Goal: Task Accomplishment & Management: Use online tool/utility

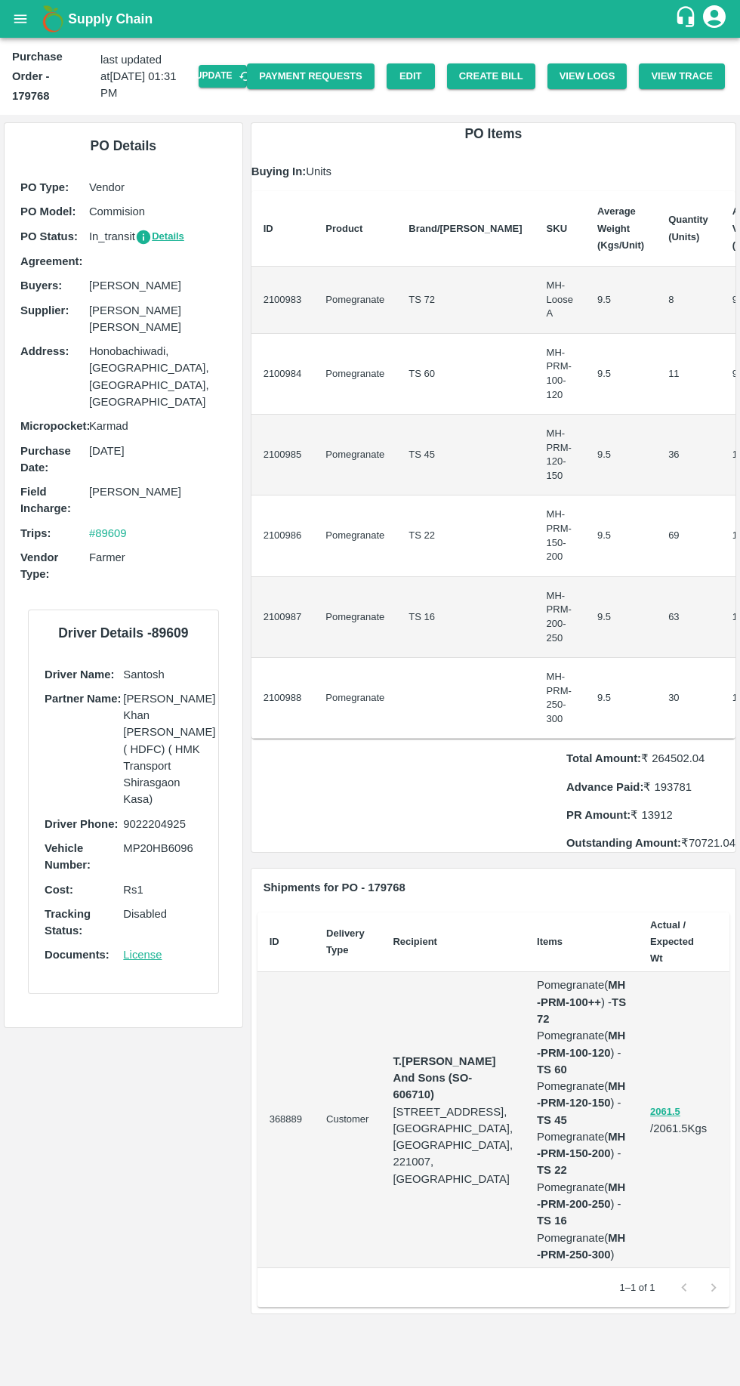
click at [500, 80] on button "Create Bill" at bounding box center [491, 76] width 88 height 26
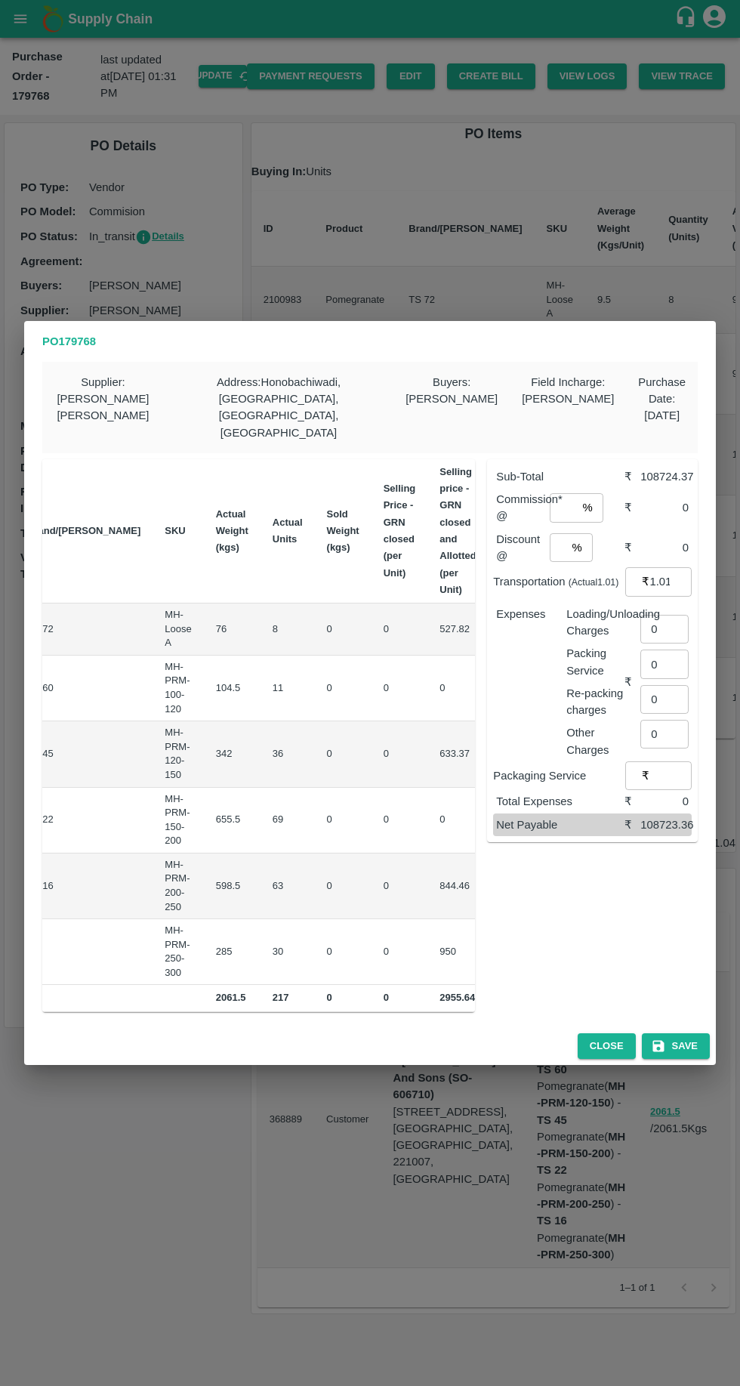
scroll to position [0, 209]
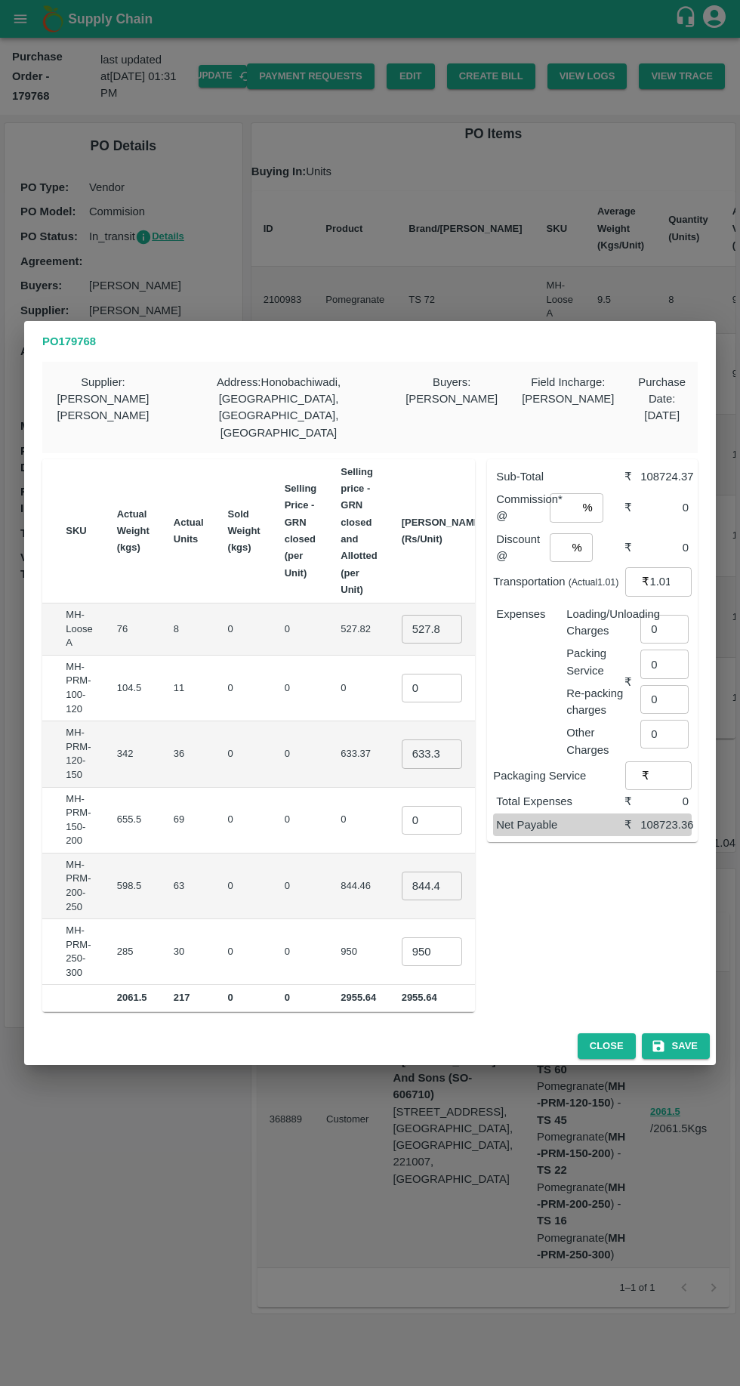
click at [402, 674] on input "0" at bounding box center [432, 688] width 60 height 29
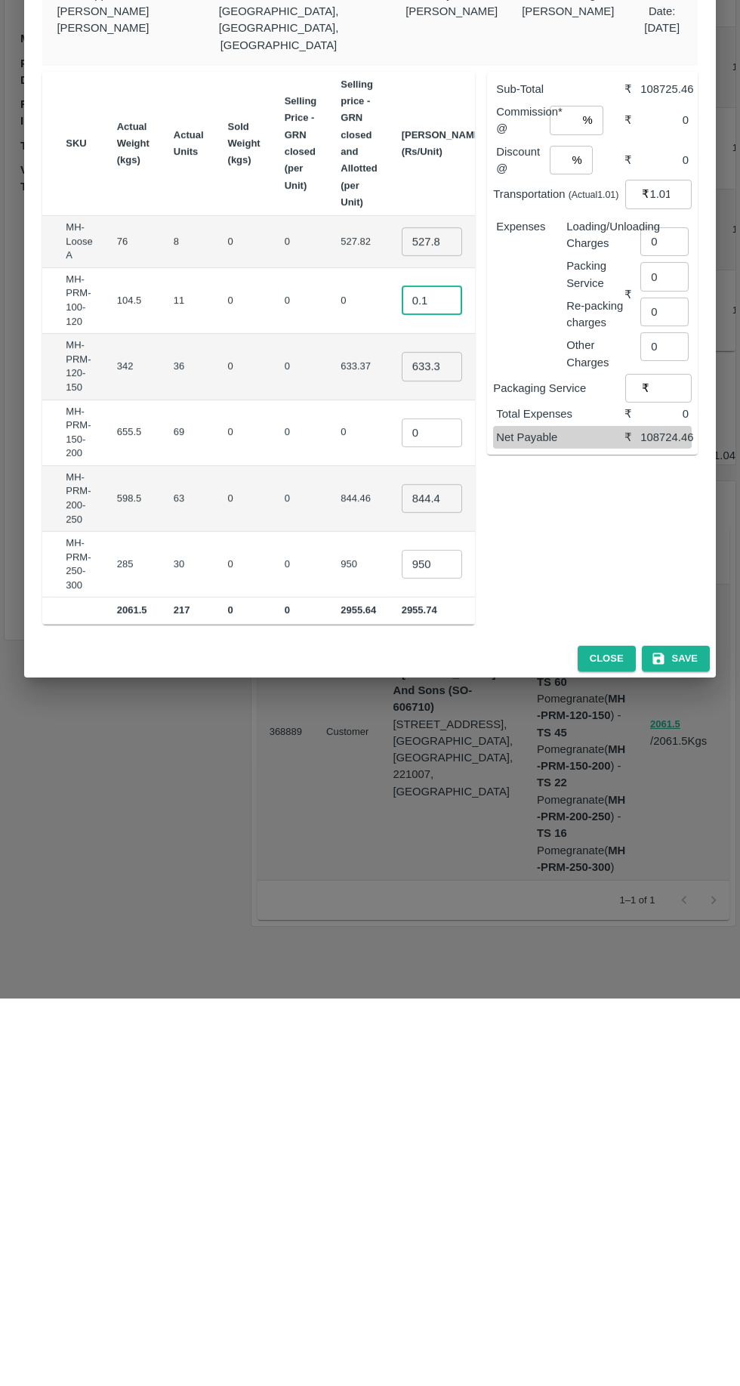
type input "0.1"
click at [569, 493] on input "number" at bounding box center [563, 507] width 27 height 29
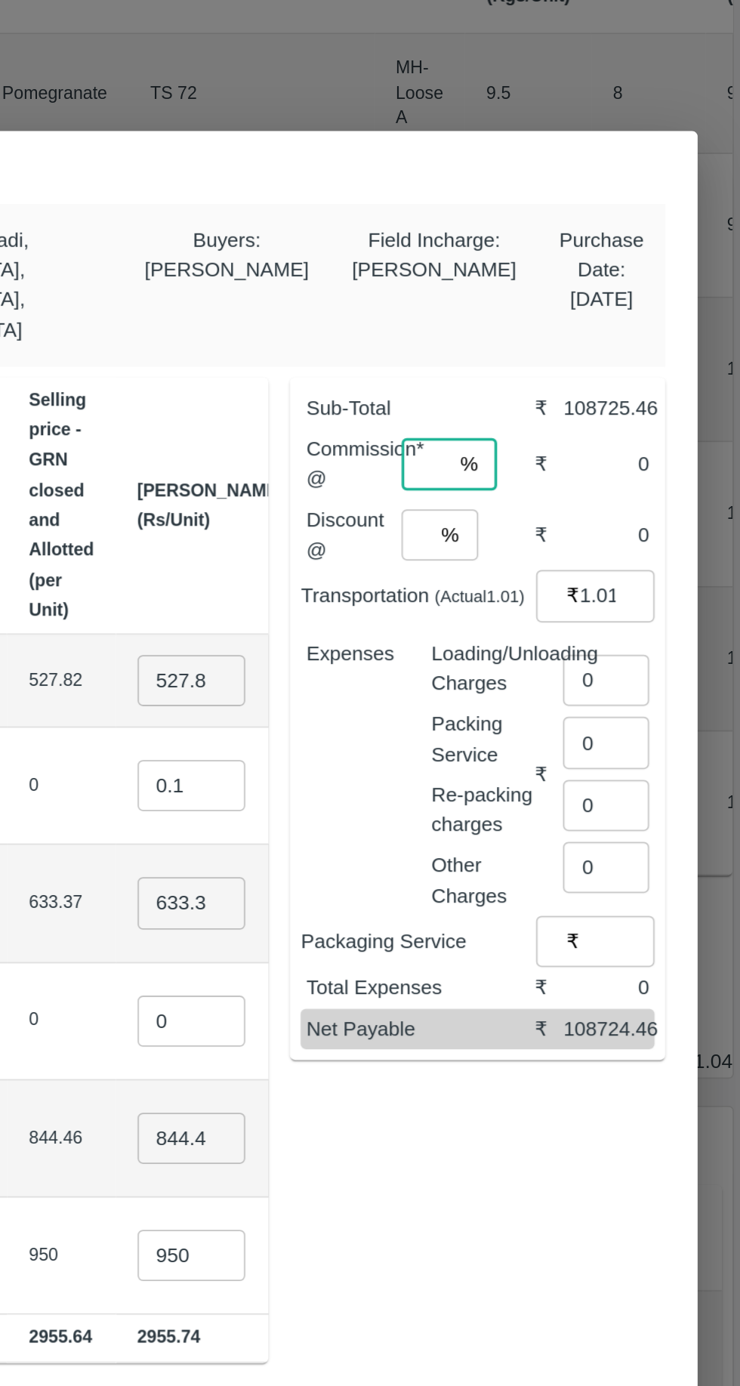
scroll to position [0, 0]
type input "6"
type input "8"
type input "6"
click at [563, 533] on input "number" at bounding box center [558, 547] width 16 height 29
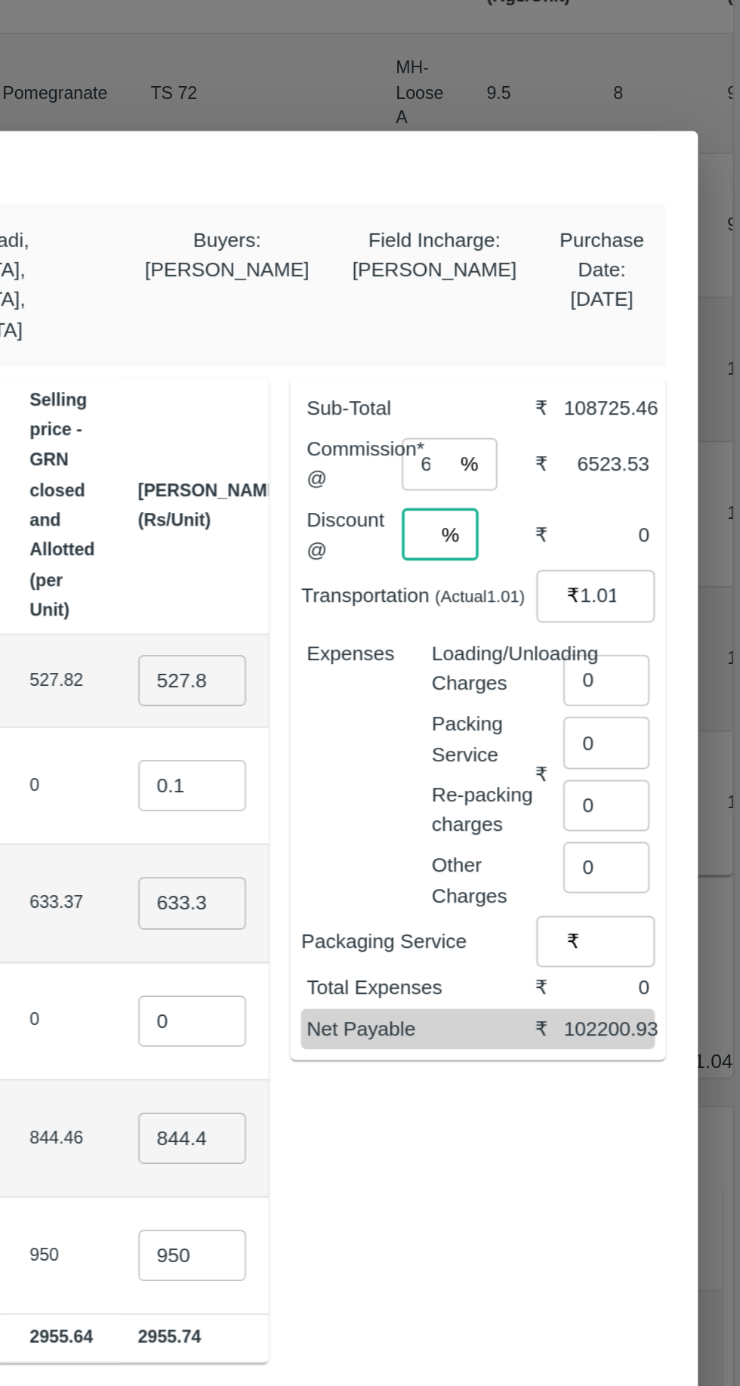
click at [572, 493] on input "6" at bounding box center [563, 507] width 27 height 29
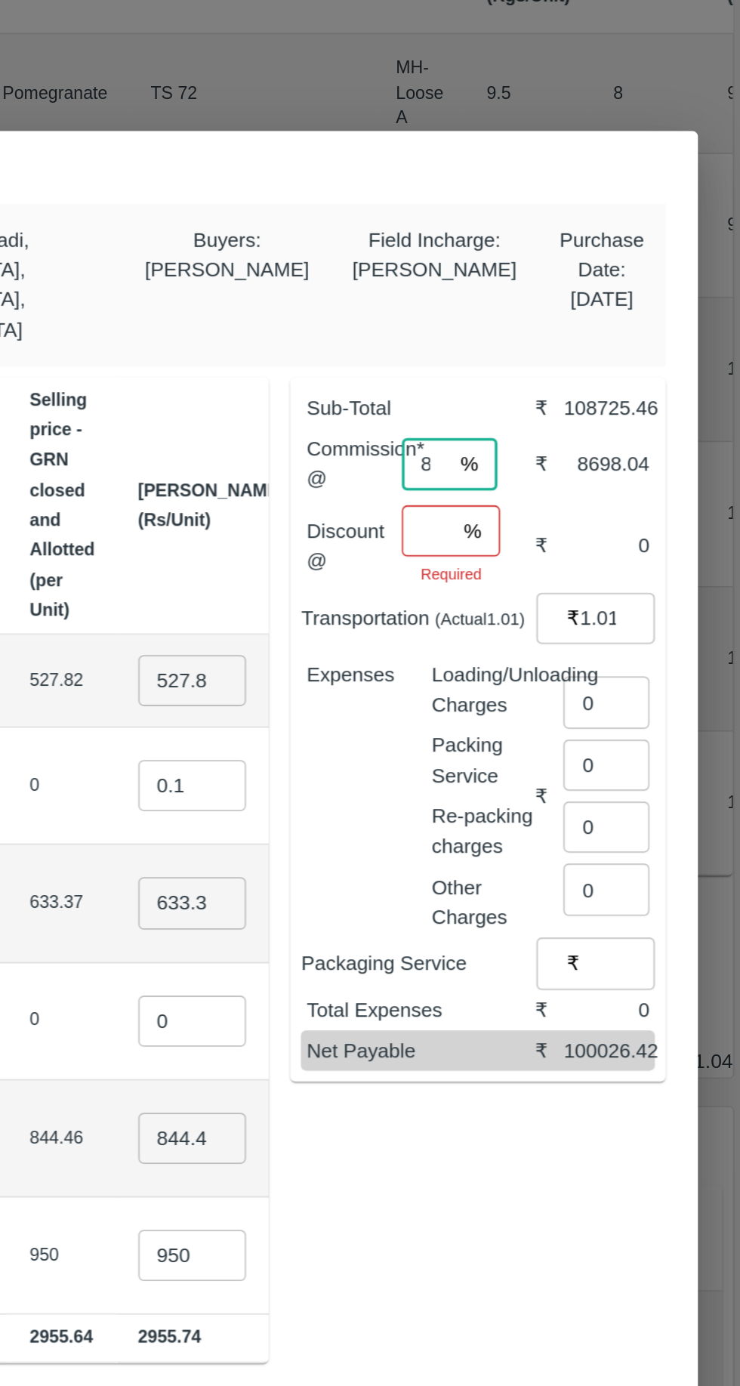
type input "8"
click at [560, 531] on input "number" at bounding box center [564, 545] width 29 height 29
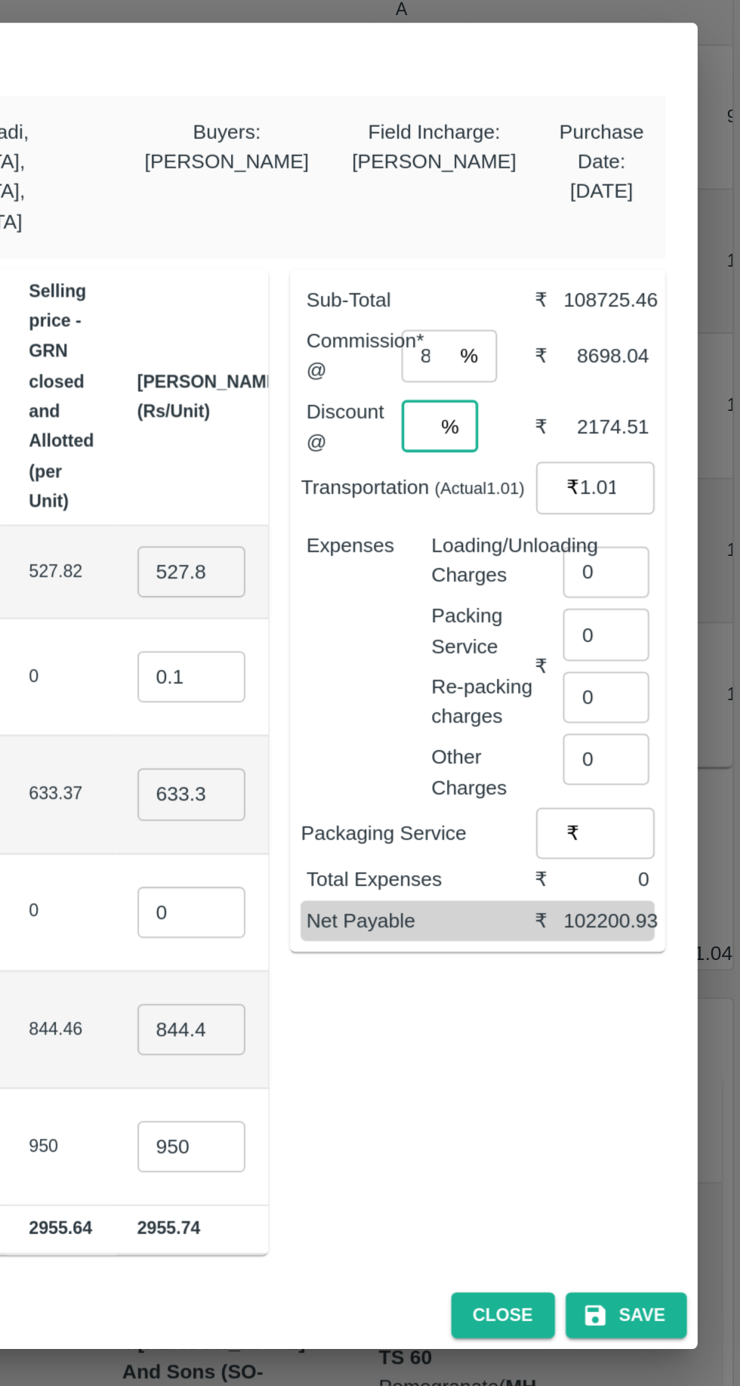
type input "2"
click at [653, 569] on input "1.0100000000000002" at bounding box center [670, 581] width 42 height 29
type input "1"
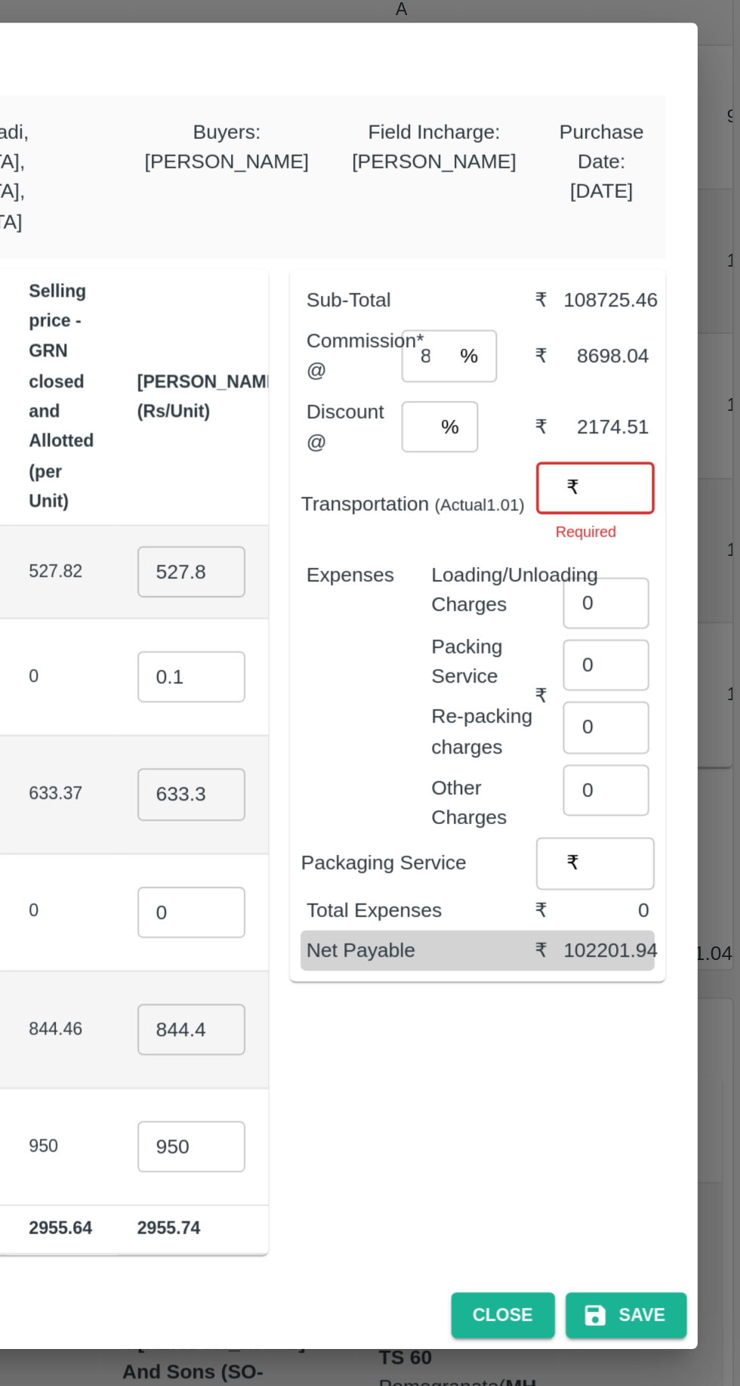
click at [654, 567] on input "number" at bounding box center [670, 581] width 42 height 29
click at [668, 568] on input "number" at bounding box center [670, 581] width 42 height 29
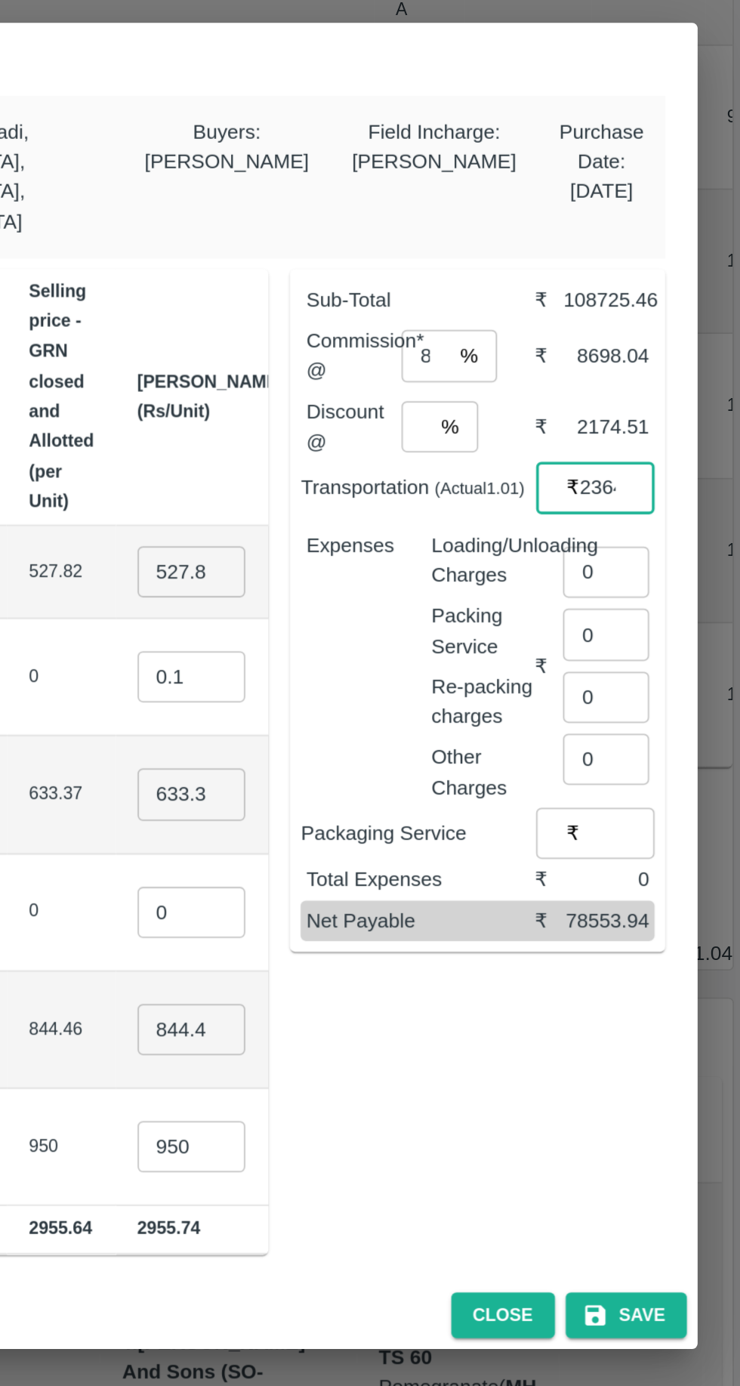
type input "23648"
click at [659, 615] on input "0" at bounding box center [664, 629] width 48 height 29
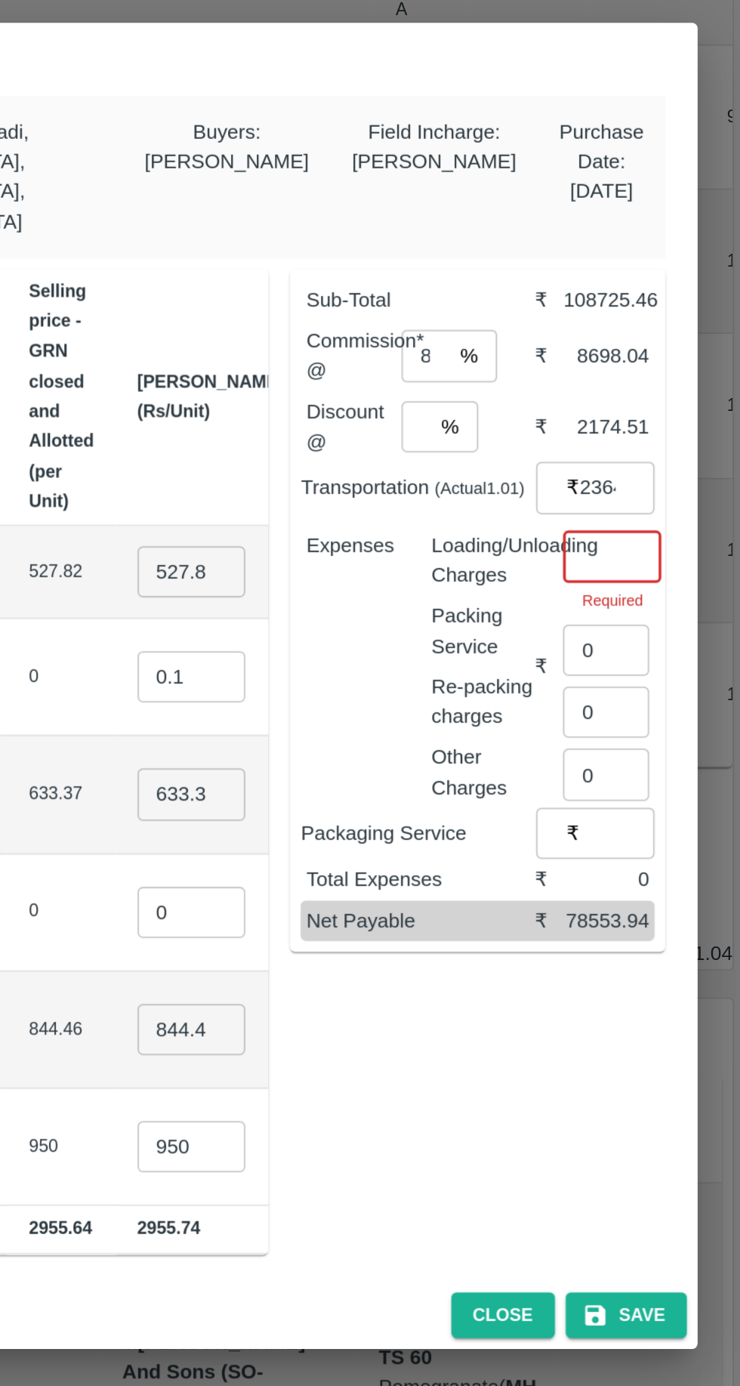
click at [680, 606] on input "number" at bounding box center [667, 620] width 55 height 29
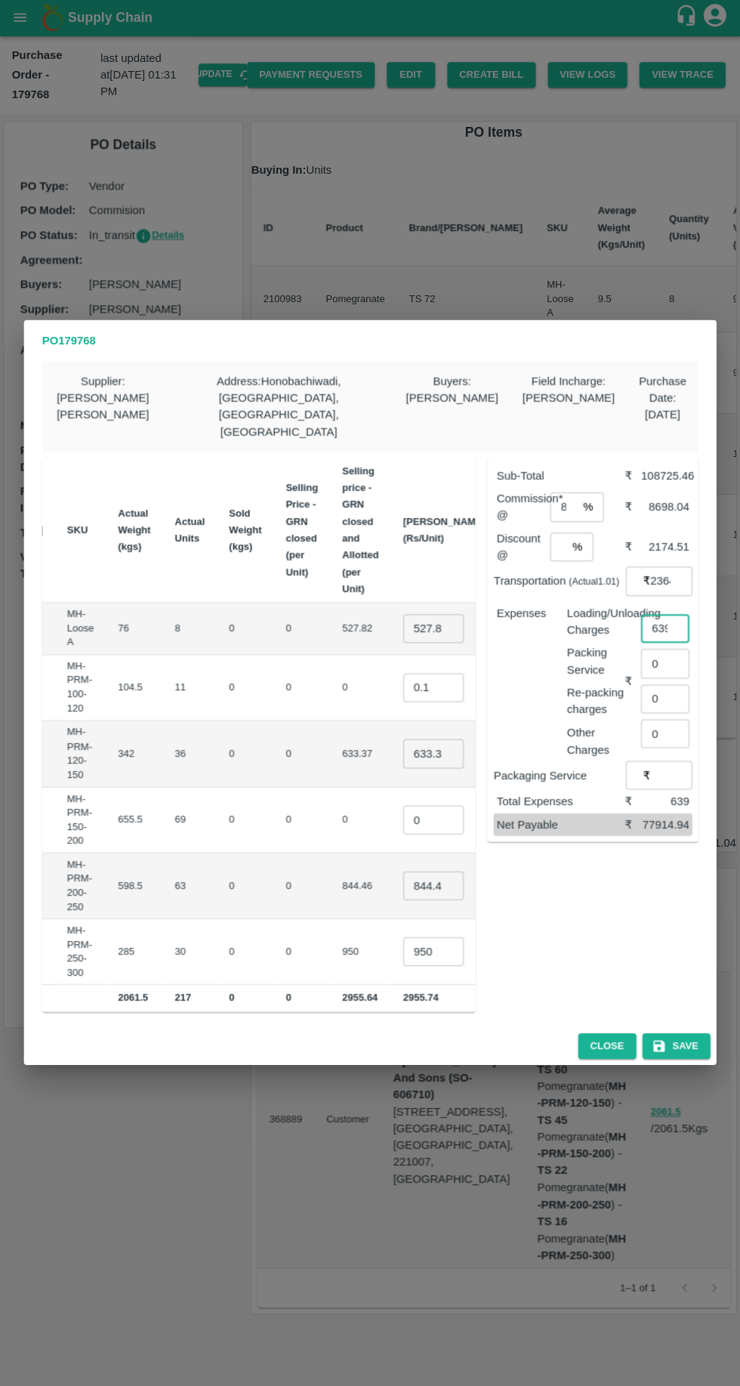
type input "639"
click at [403, 615] on input "527.82" at bounding box center [433, 629] width 60 height 29
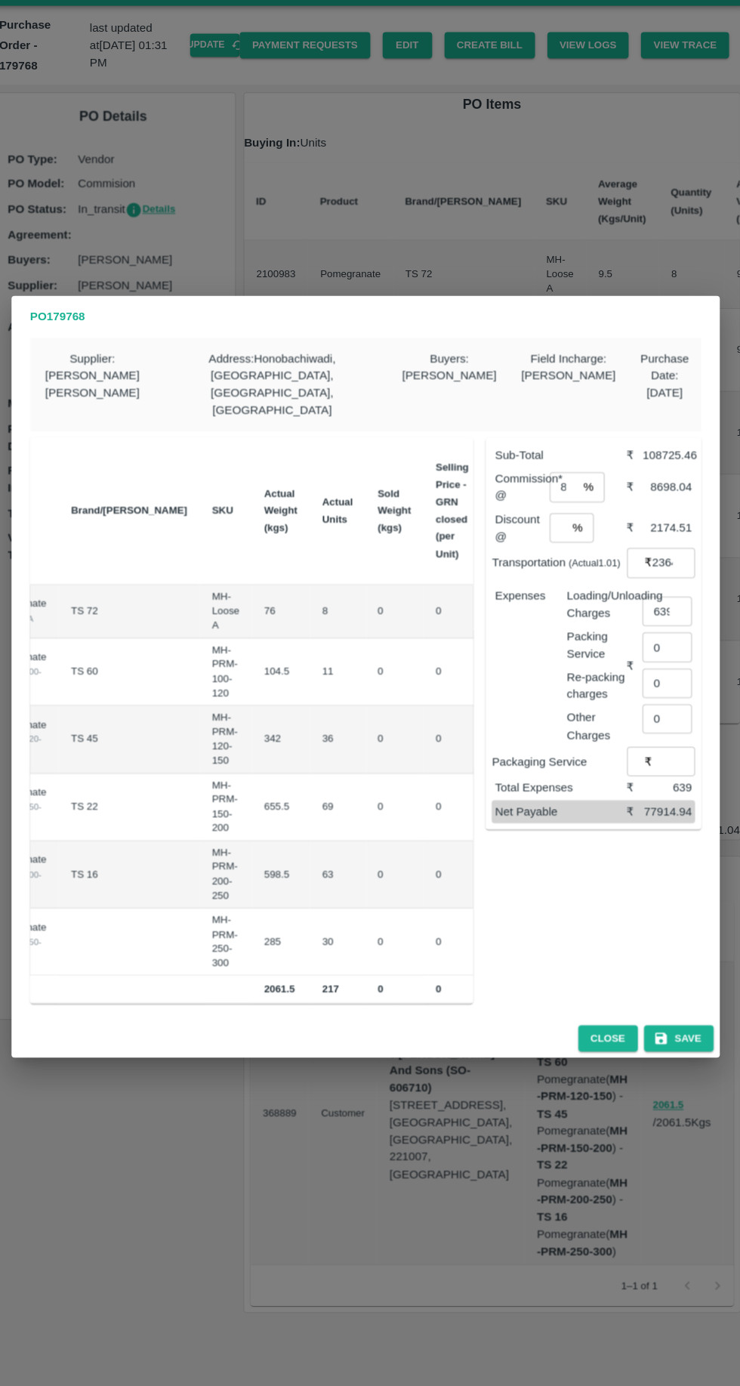
scroll to position [0, 209]
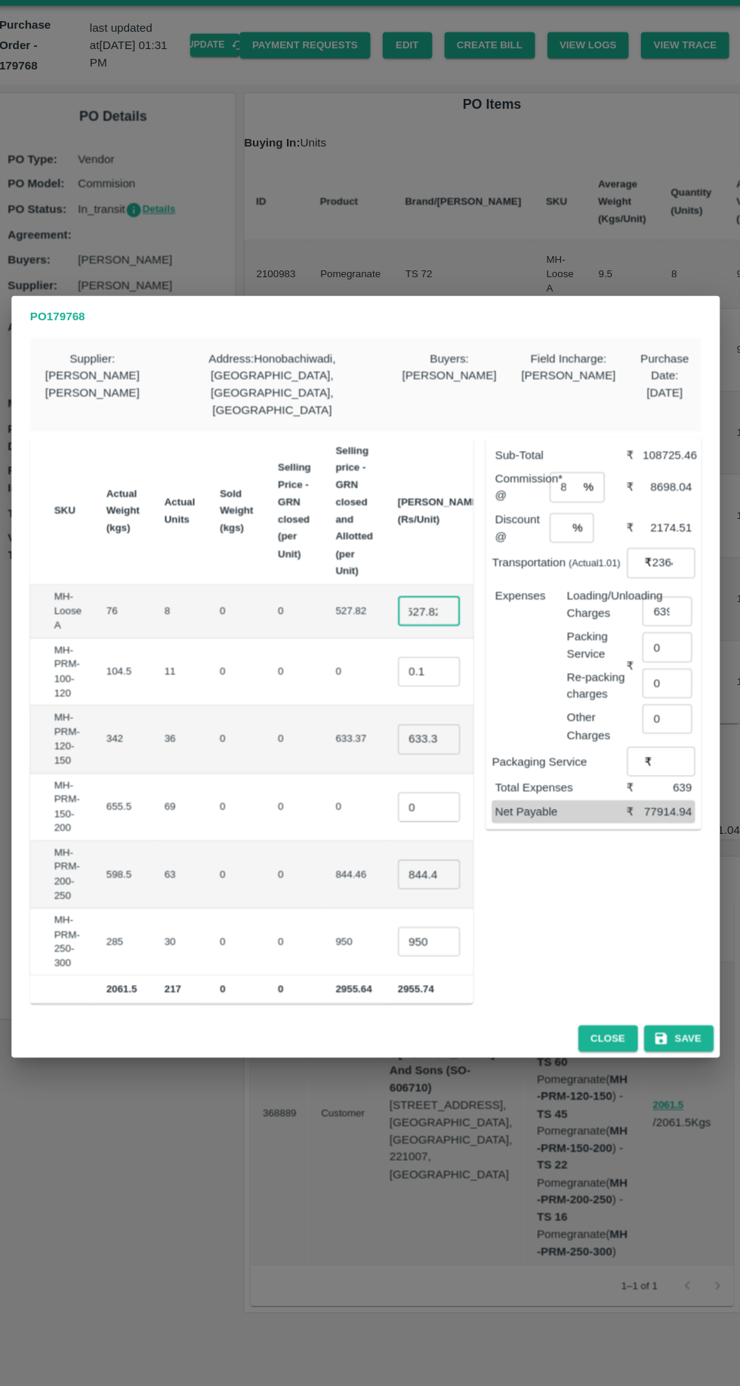
click at [402, 937] on input "950" at bounding box center [432, 951] width 60 height 29
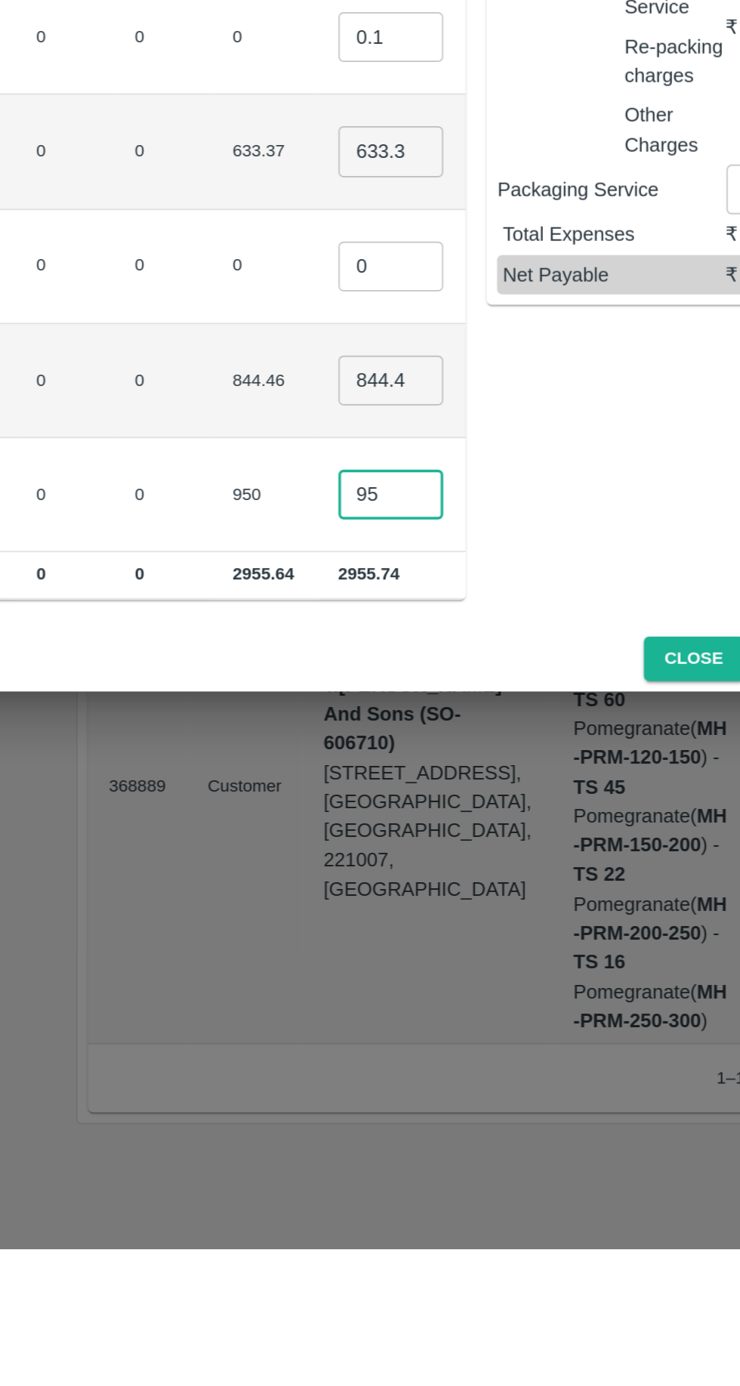
type input "9"
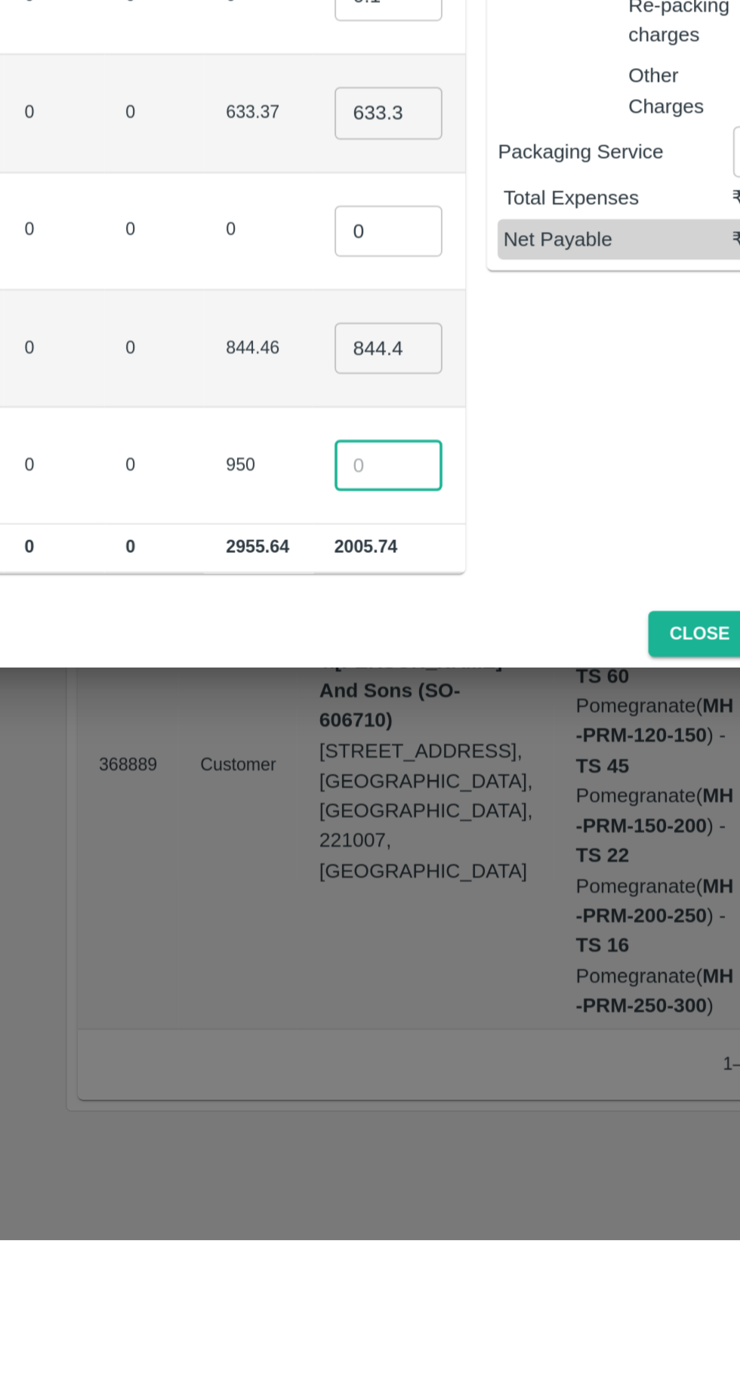
scroll to position [0, 208]
type input "1350"
click at [403, 871] on input "844.455" at bounding box center [433, 885] width 60 height 29
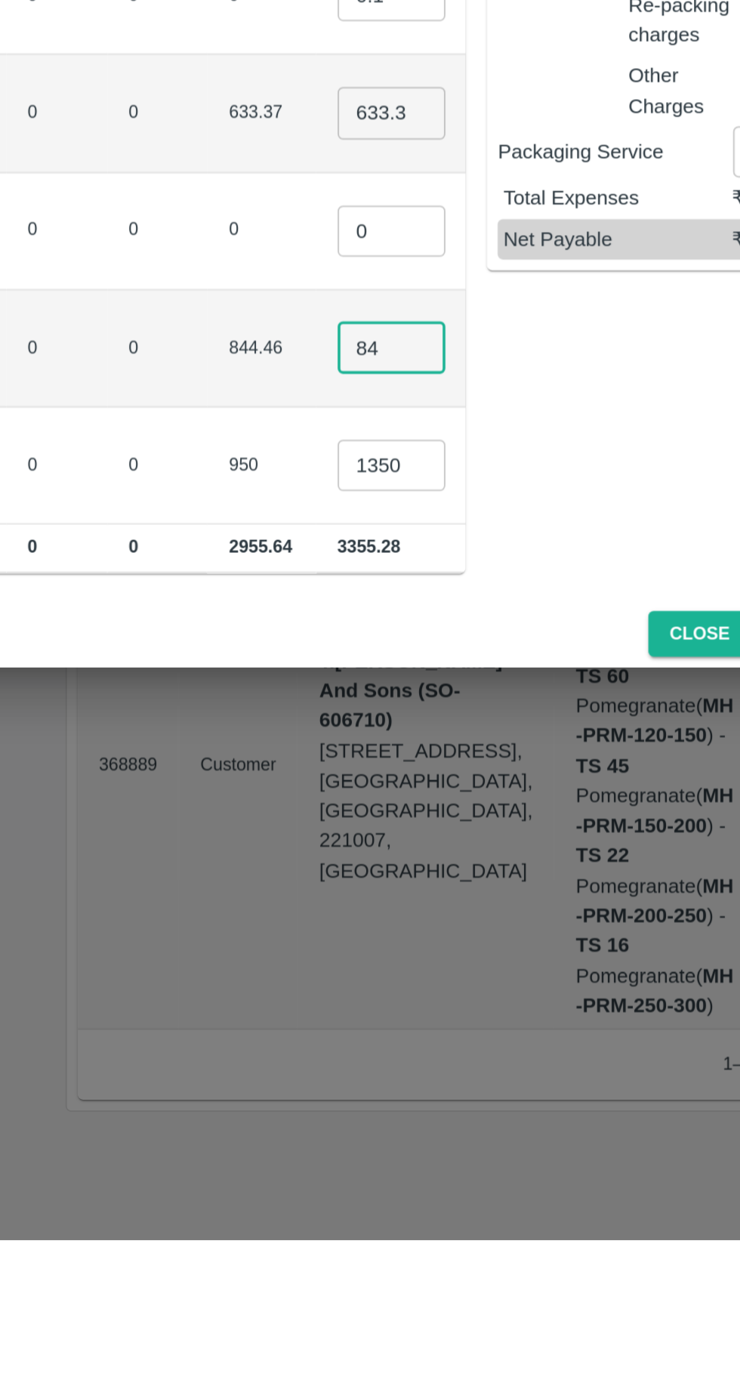
type input "8"
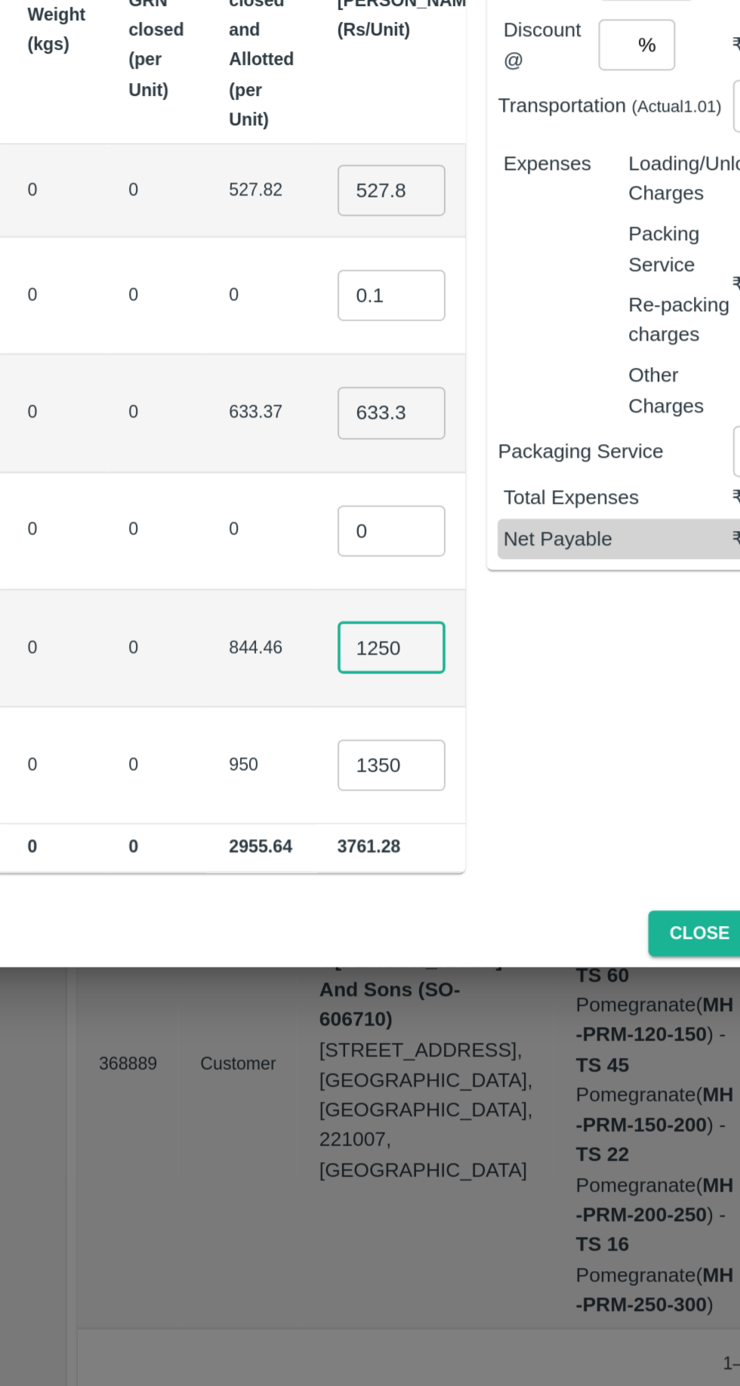
type input "1250"
click at [403, 806] on input "0" at bounding box center [433, 820] width 60 height 29
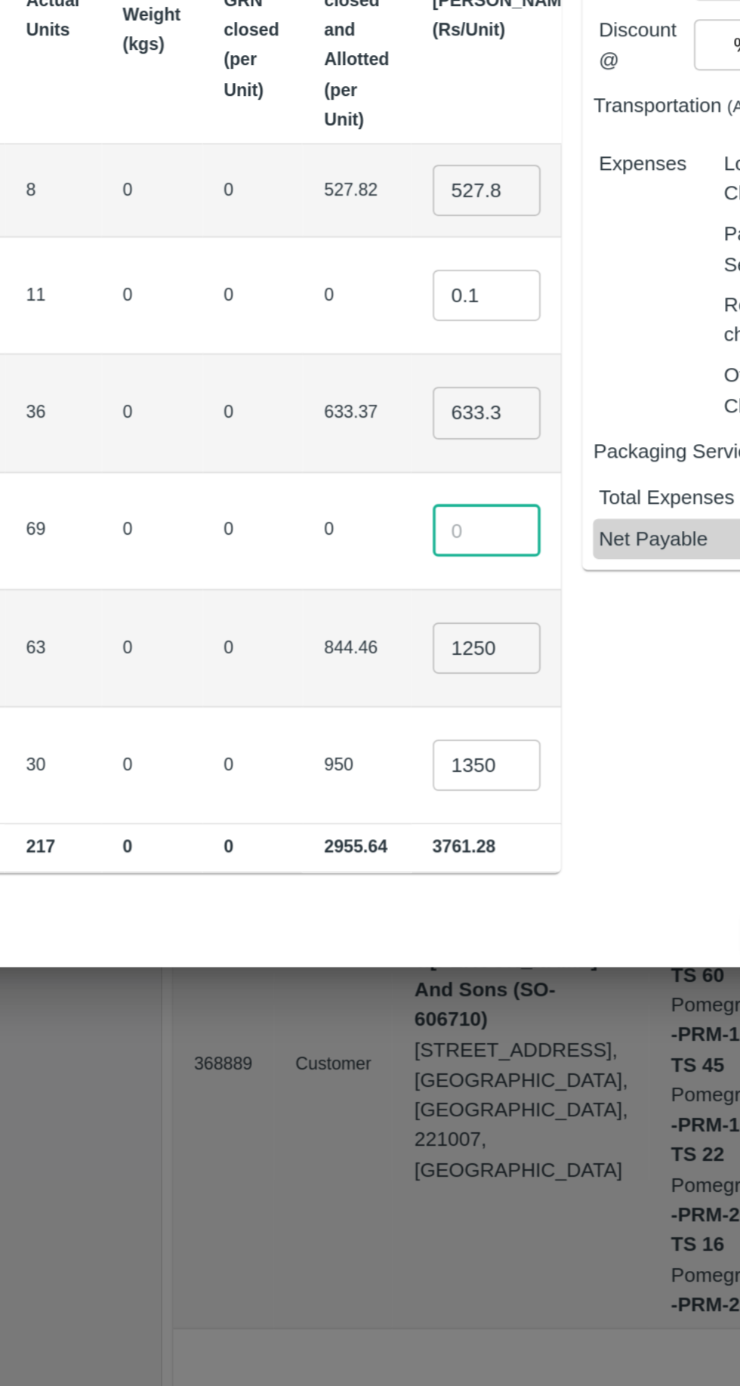
type input "2"
click at [403, 797] on input "number" at bounding box center [433, 811] width 60 height 29
type input "1150"
click at [403, 739] on input "633.365" at bounding box center [433, 753] width 60 height 29
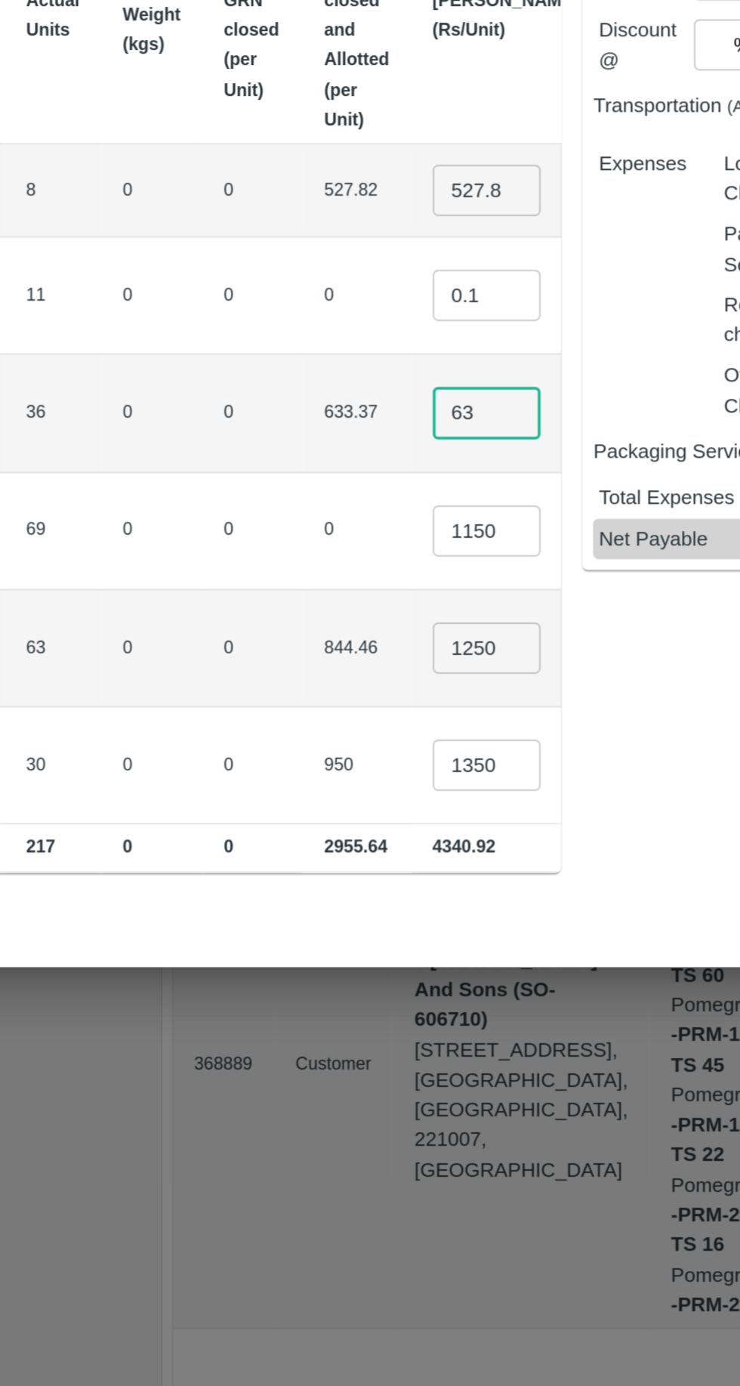
type input "6"
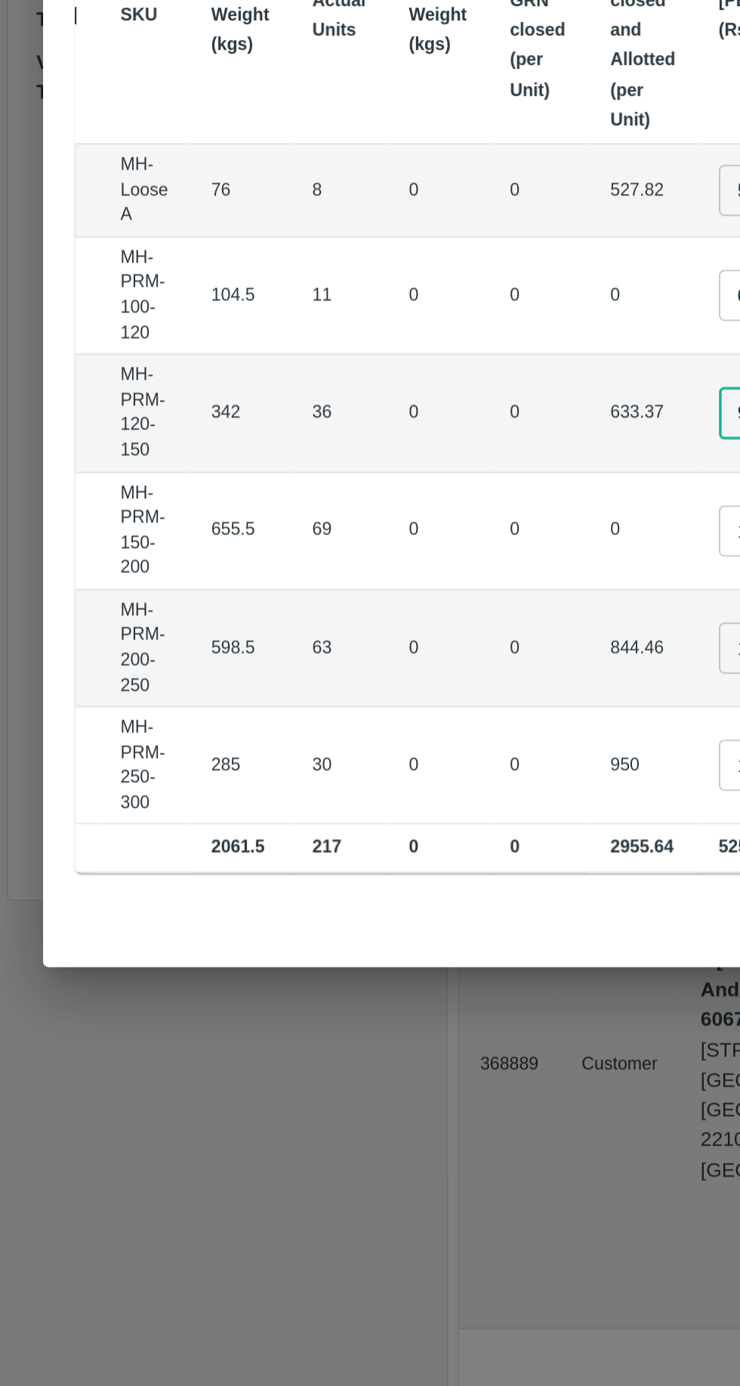
type input "980"
click at [403, 674] on input "0.1" at bounding box center [433, 688] width 60 height 29
type input "0"
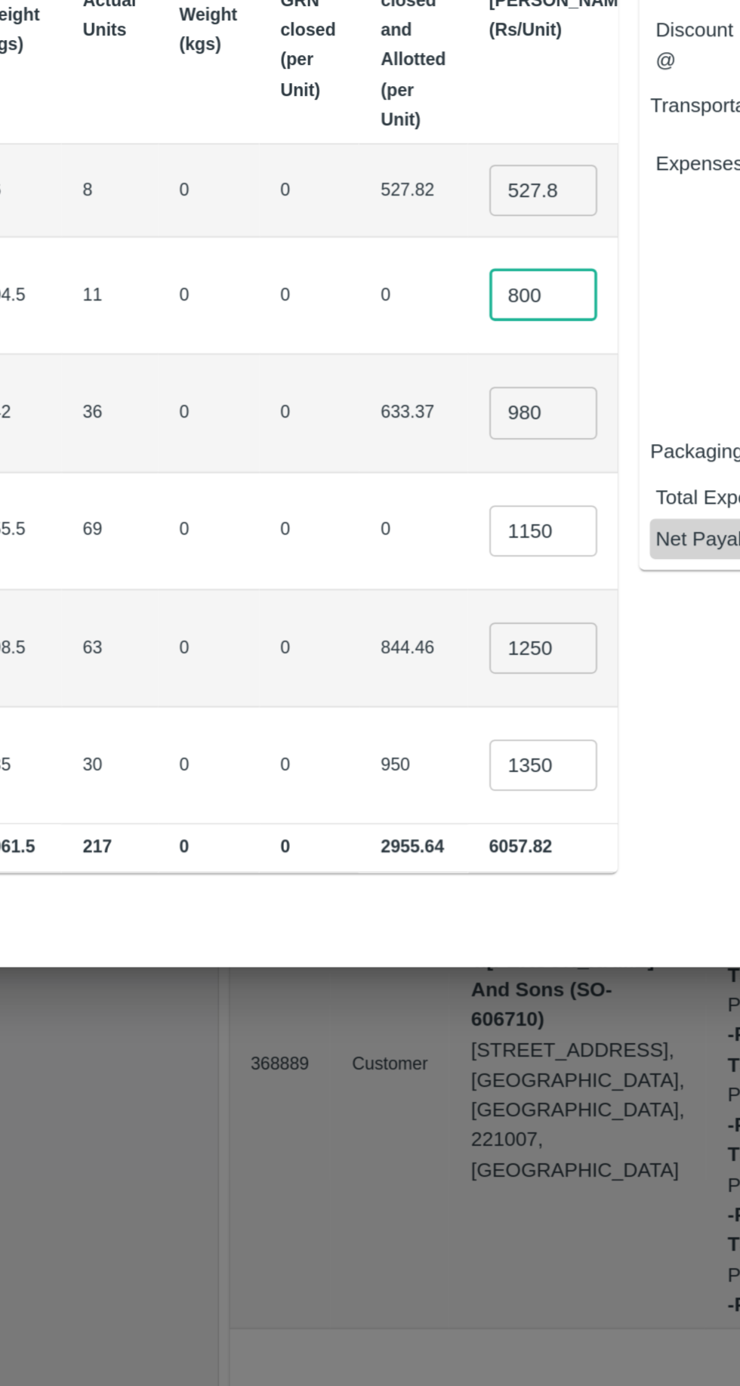
type input "800"
click at [403, 615] on input "527.82" at bounding box center [433, 629] width 60 height 29
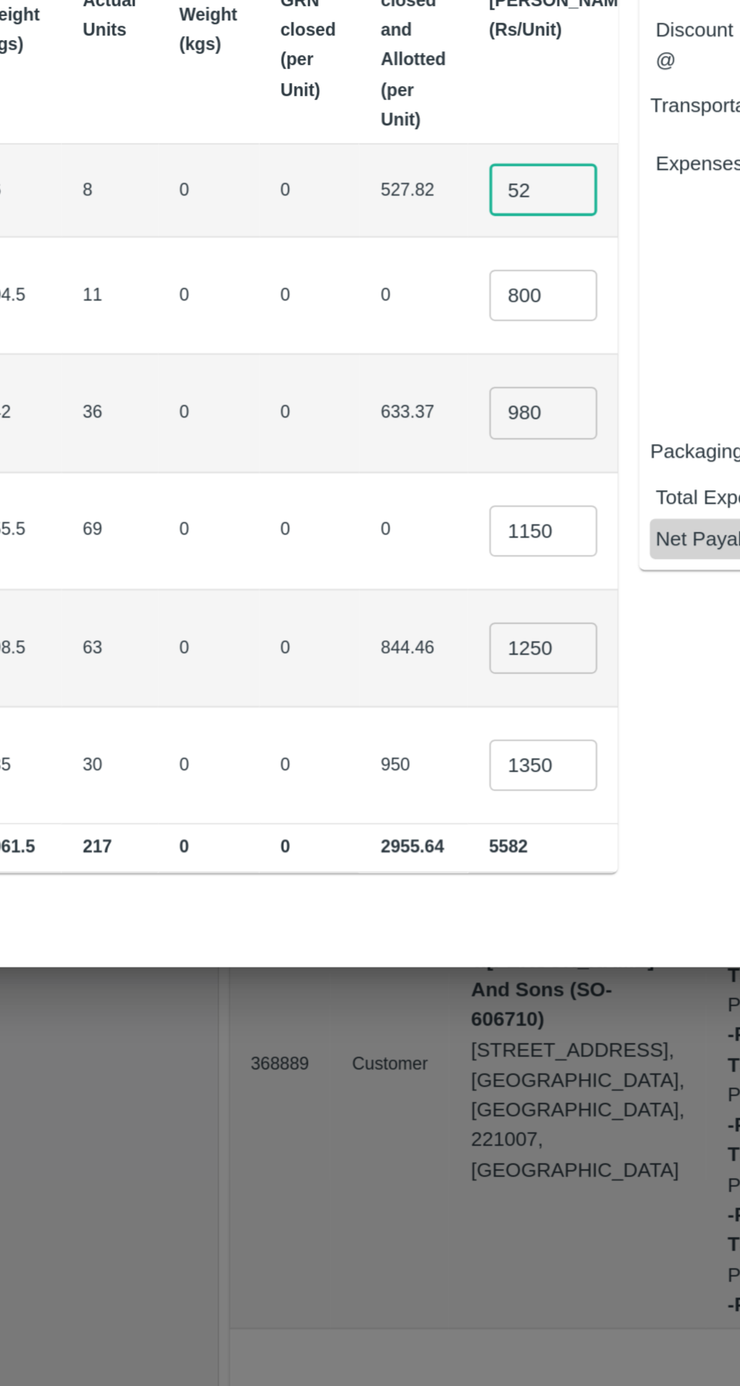
type input "5"
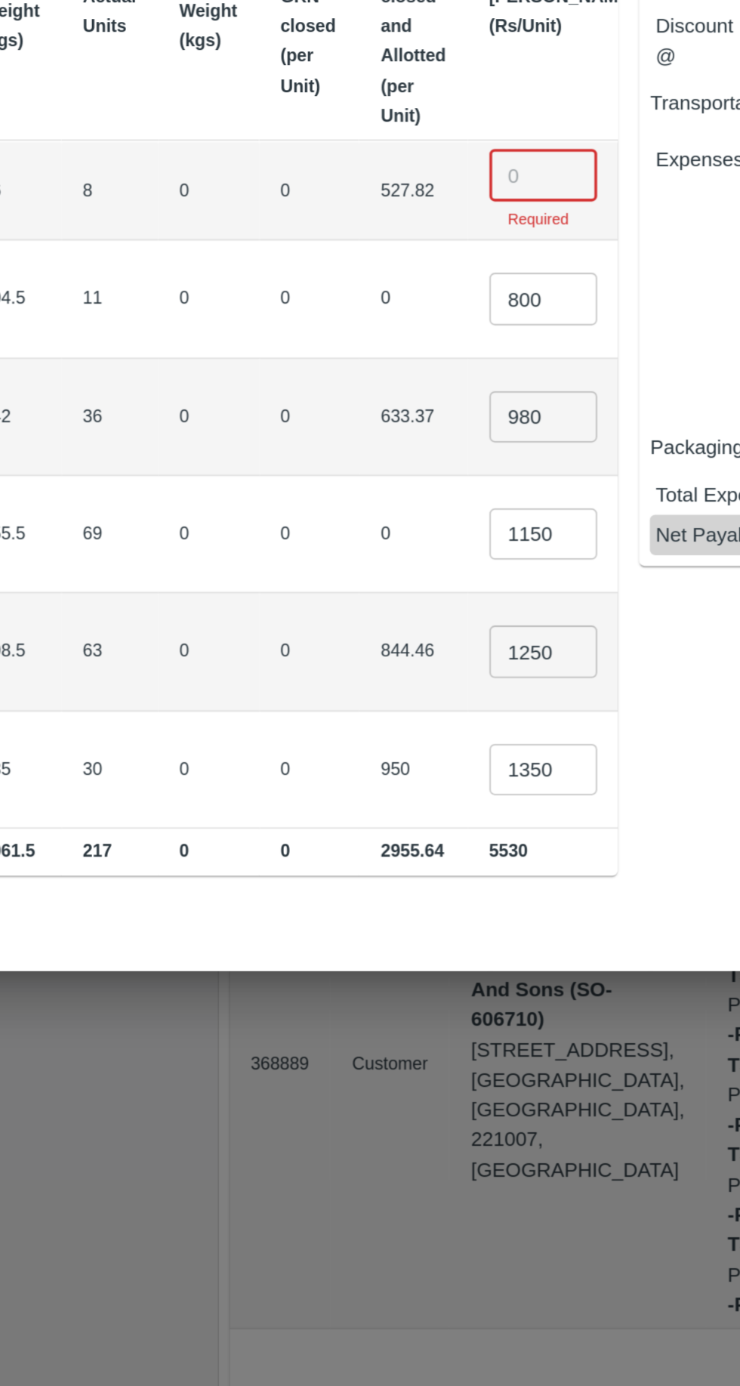
scroll to position [0, 195]
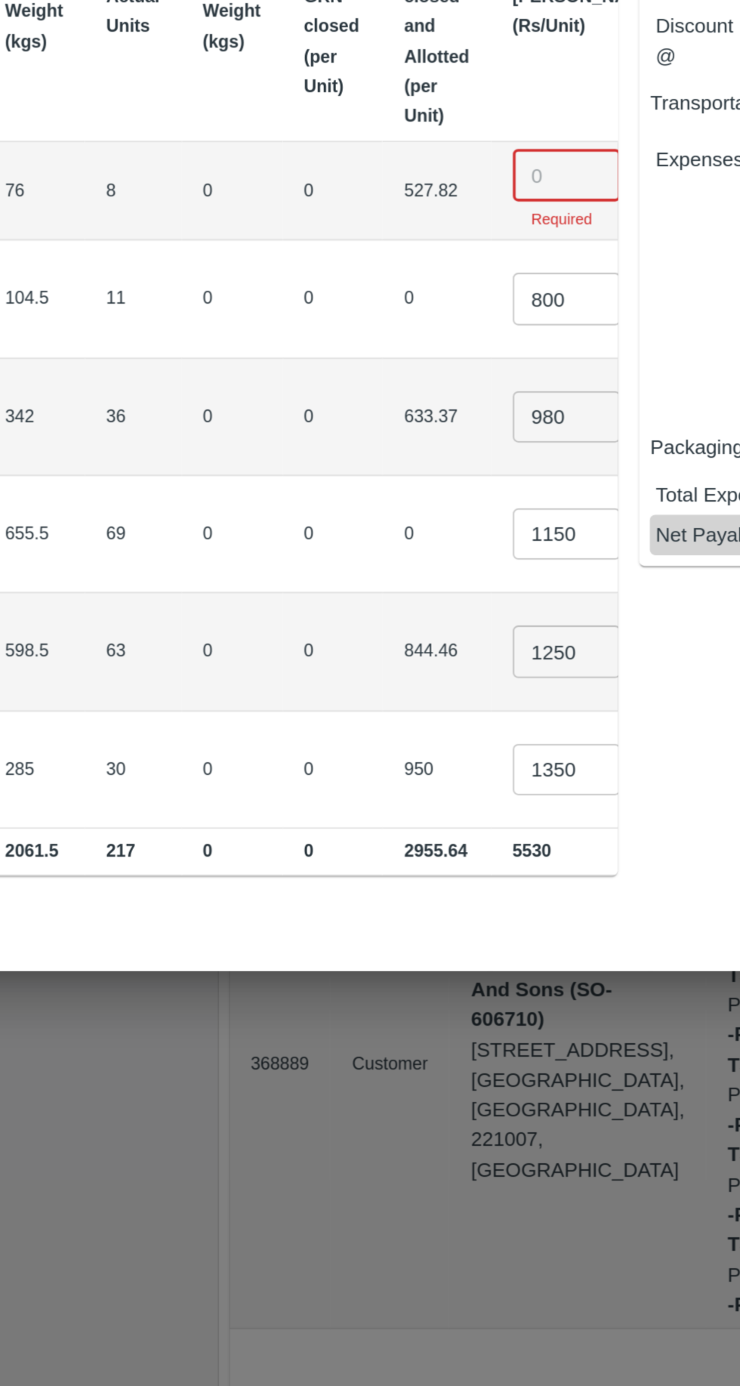
click at [416, 606] on input "number" at bounding box center [446, 620] width 60 height 29
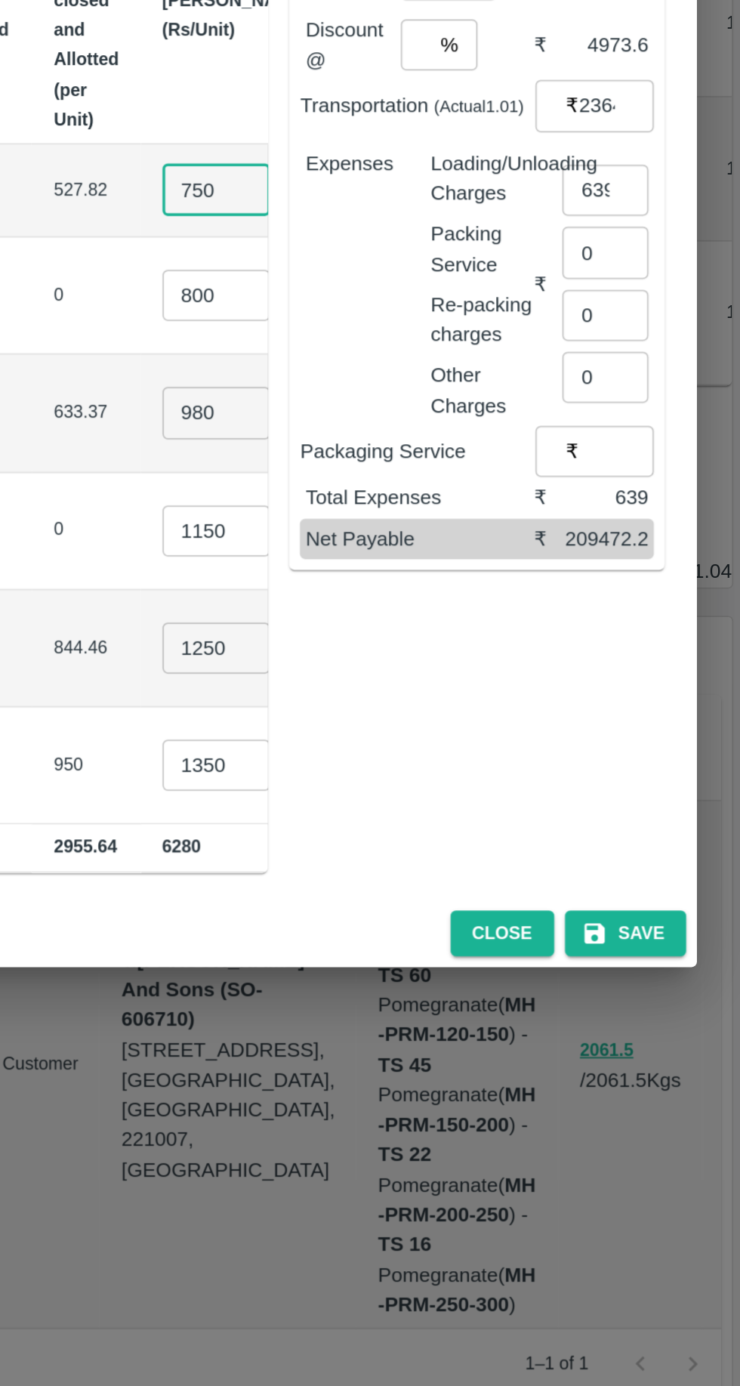
type input "750"
click at [658, 652] on input "0" at bounding box center [664, 663] width 48 height 29
click at [662, 641] on input "number" at bounding box center [667, 655] width 55 height 29
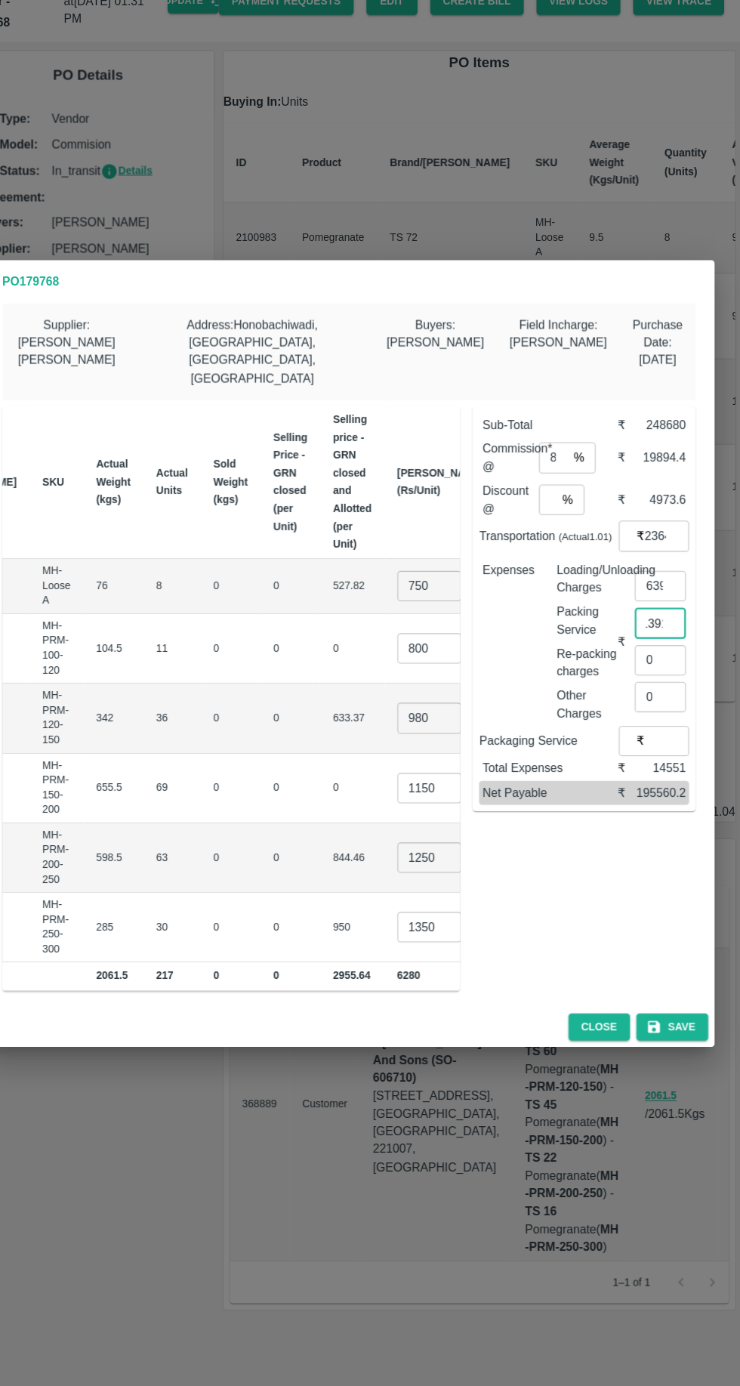
scroll to position [0, 0]
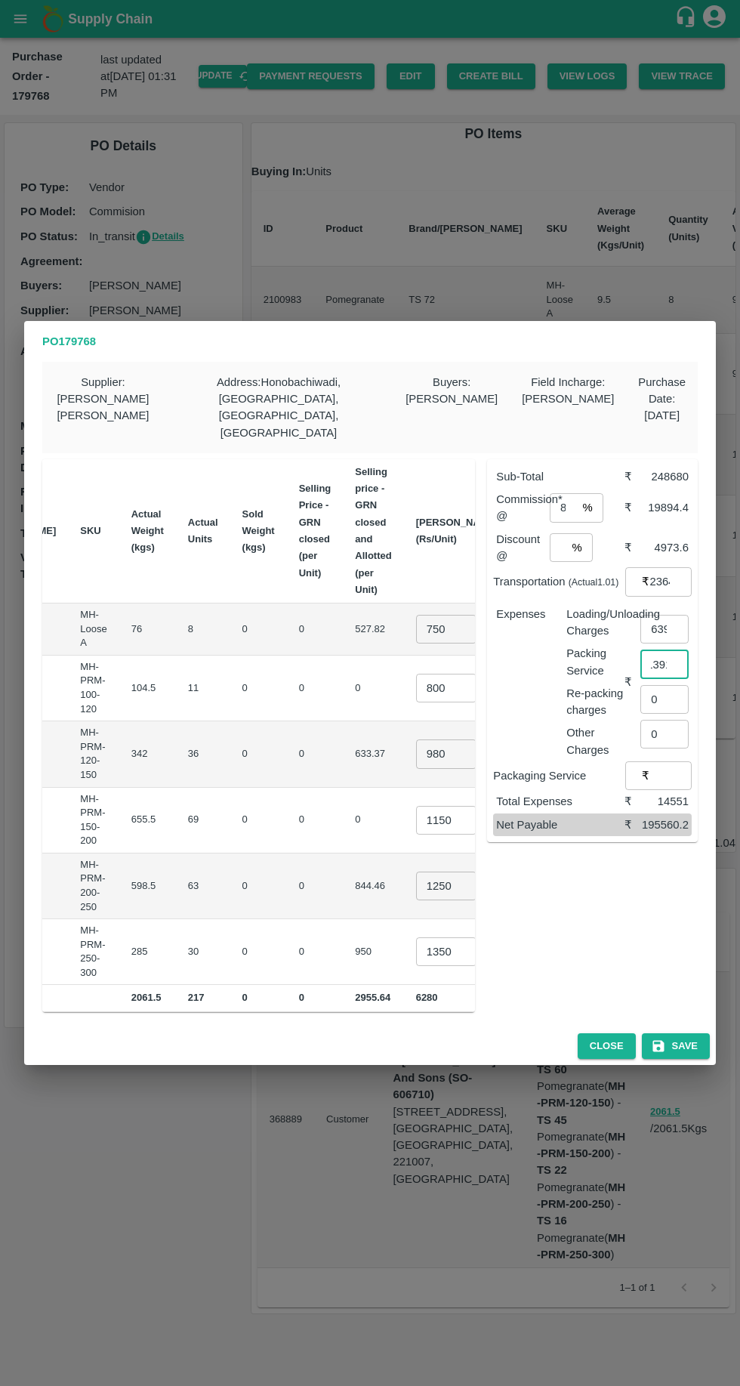
type input "13912"
click at [664, 720] on input "0" at bounding box center [664, 734] width 48 height 29
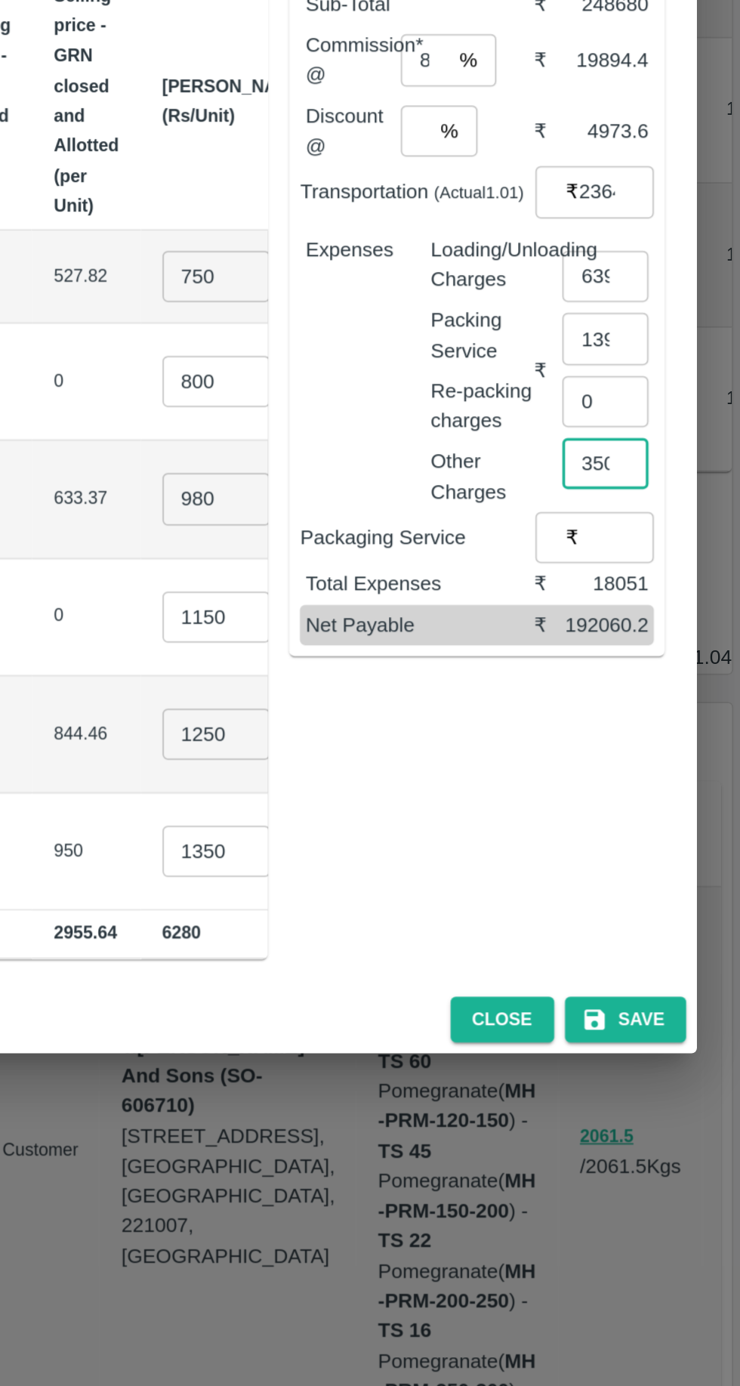
click at [674, 720] on input "3500" at bounding box center [664, 734] width 48 height 29
type input "3"
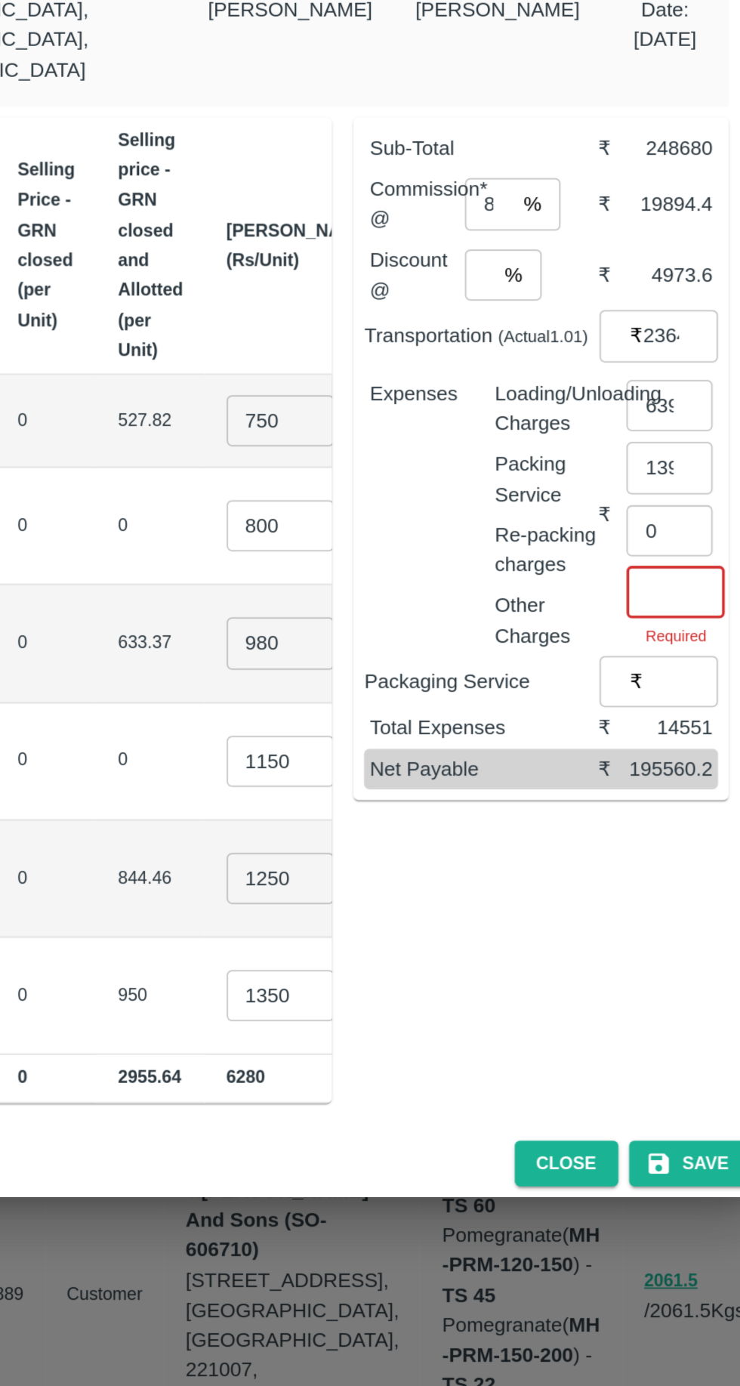
click at [416, 615] on input "750" at bounding box center [446, 629] width 60 height 29
type input "740"
click at [416, 674] on input "800" at bounding box center [446, 688] width 60 height 29
type input "800"
click at [416, 739] on input "980" at bounding box center [446, 753] width 60 height 29
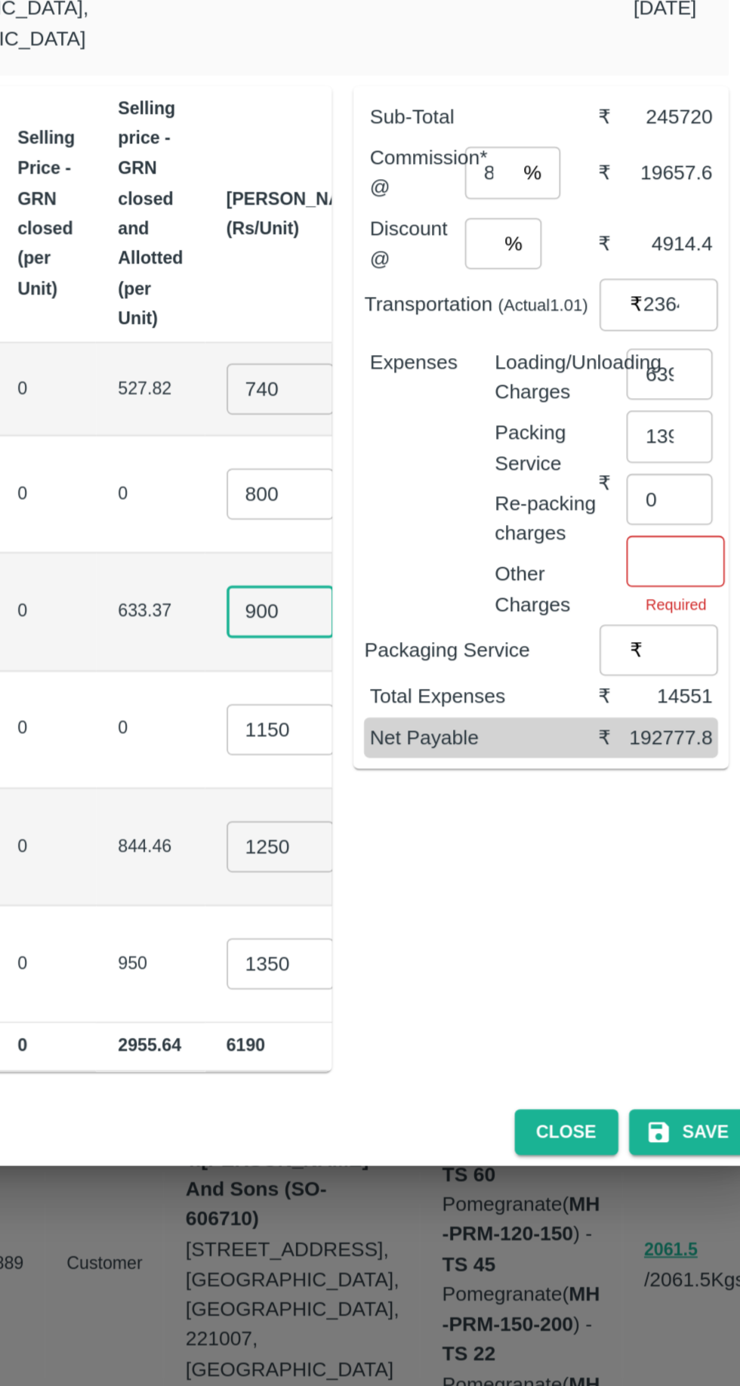
type input "900"
click at [416, 615] on input "740" at bounding box center [446, 629] width 60 height 29
type input "750"
click at [416, 674] on input "800" at bounding box center [446, 688] width 60 height 29
type input "850"
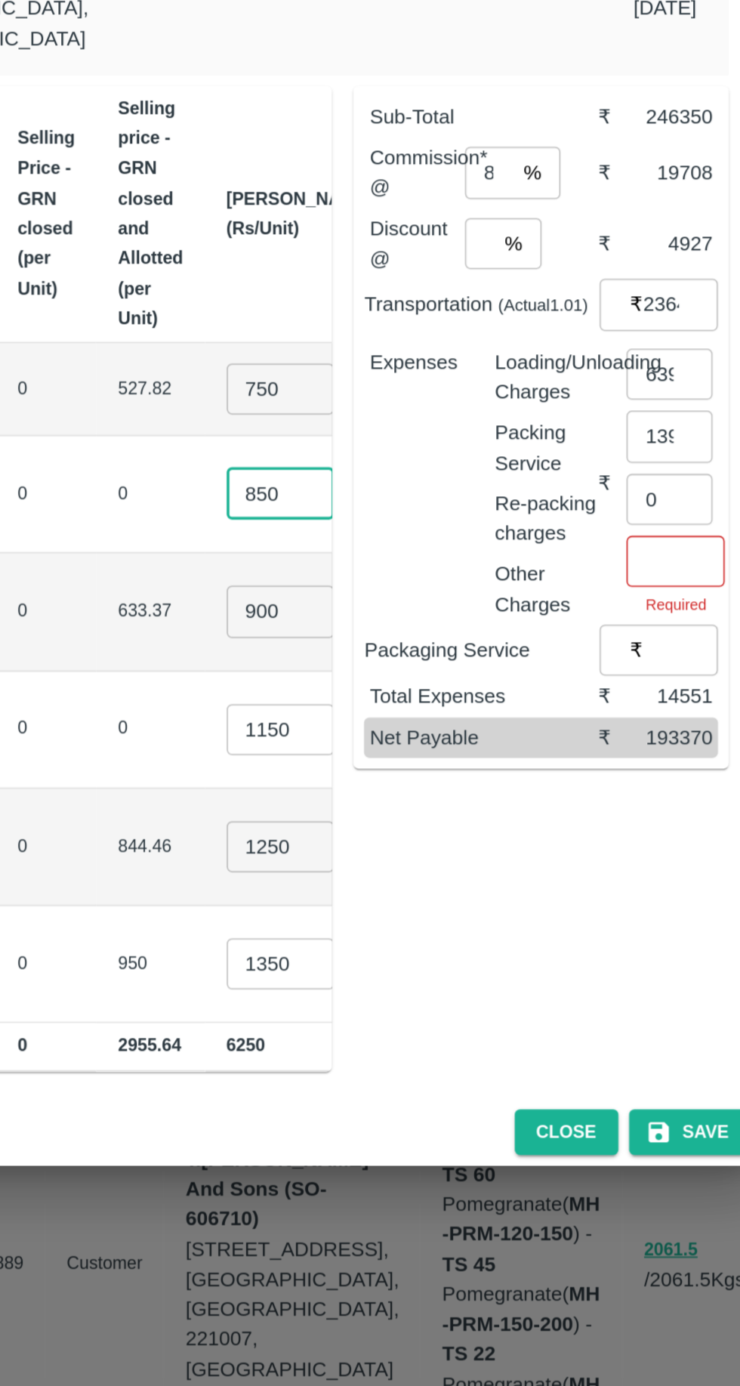
click at [416, 739] on input "900" at bounding box center [446, 753] width 60 height 29
click at [416, 739] on input "910" at bounding box center [446, 753] width 60 height 29
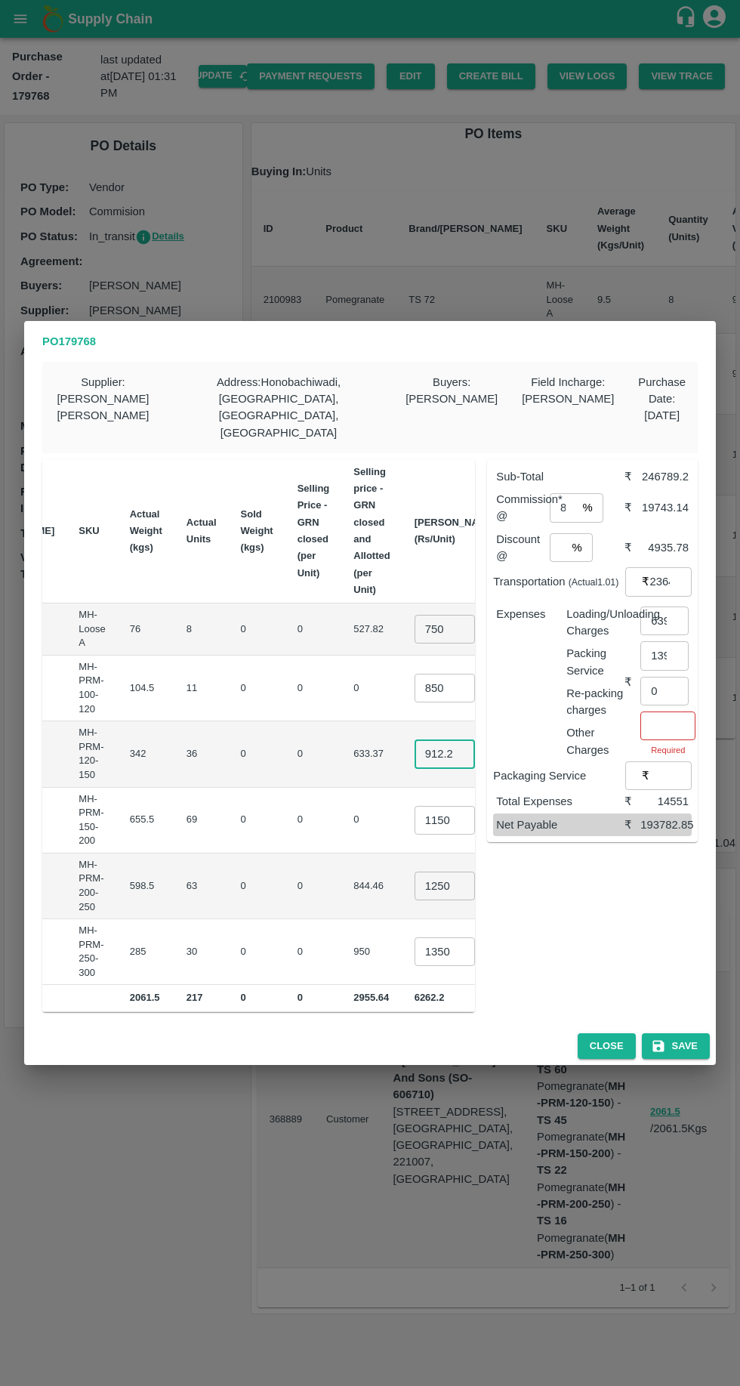
type input "912.2"
click at [699, 1033] on button "Save" at bounding box center [676, 1046] width 68 height 26
click at [686, 1036] on button "Save" at bounding box center [676, 1046] width 68 height 26
click at [694, 1035] on button "Save" at bounding box center [676, 1046] width 68 height 26
click at [668, 711] on input "number" at bounding box center [667, 725] width 55 height 29
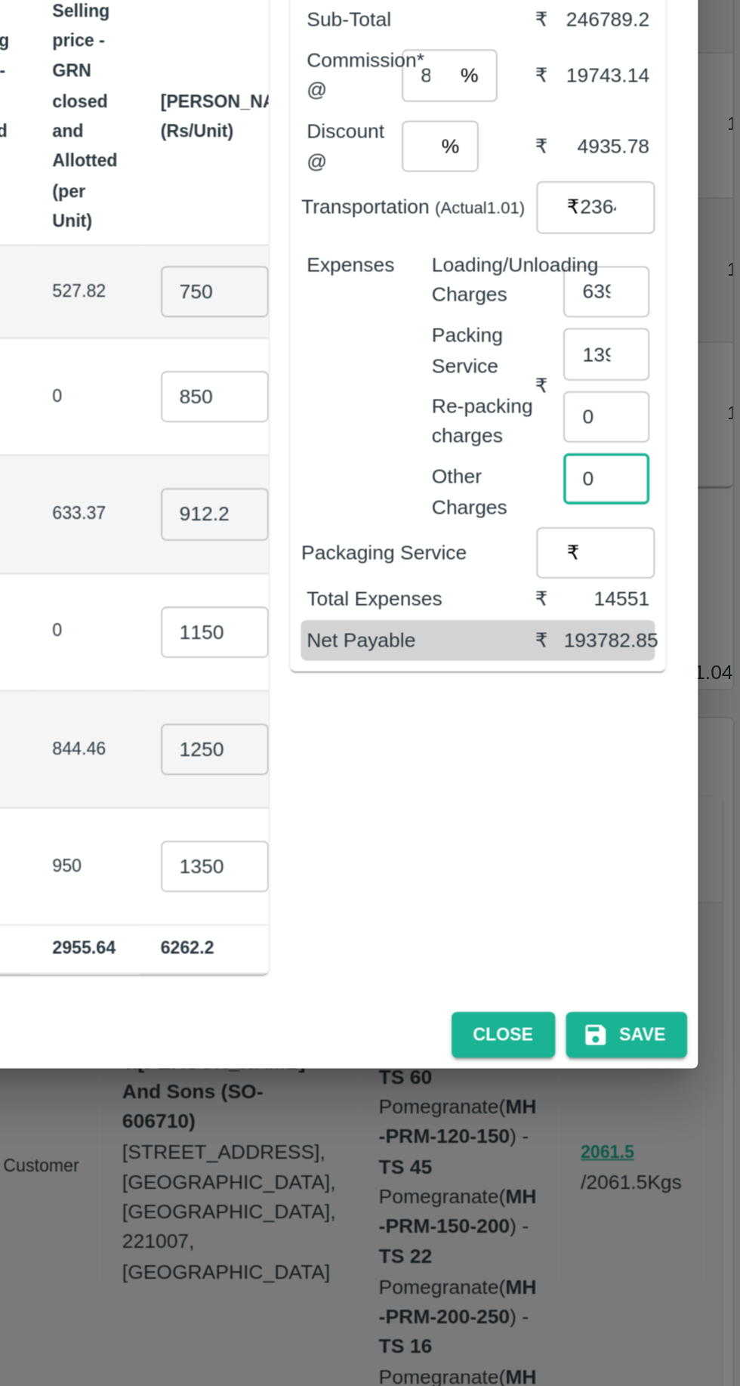
type input "0"
click at [668, 761] on input "number" at bounding box center [670, 775] width 42 height 29
type input "0"
click at [694, 1033] on button "Save" at bounding box center [676, 1046] width 68 height 26
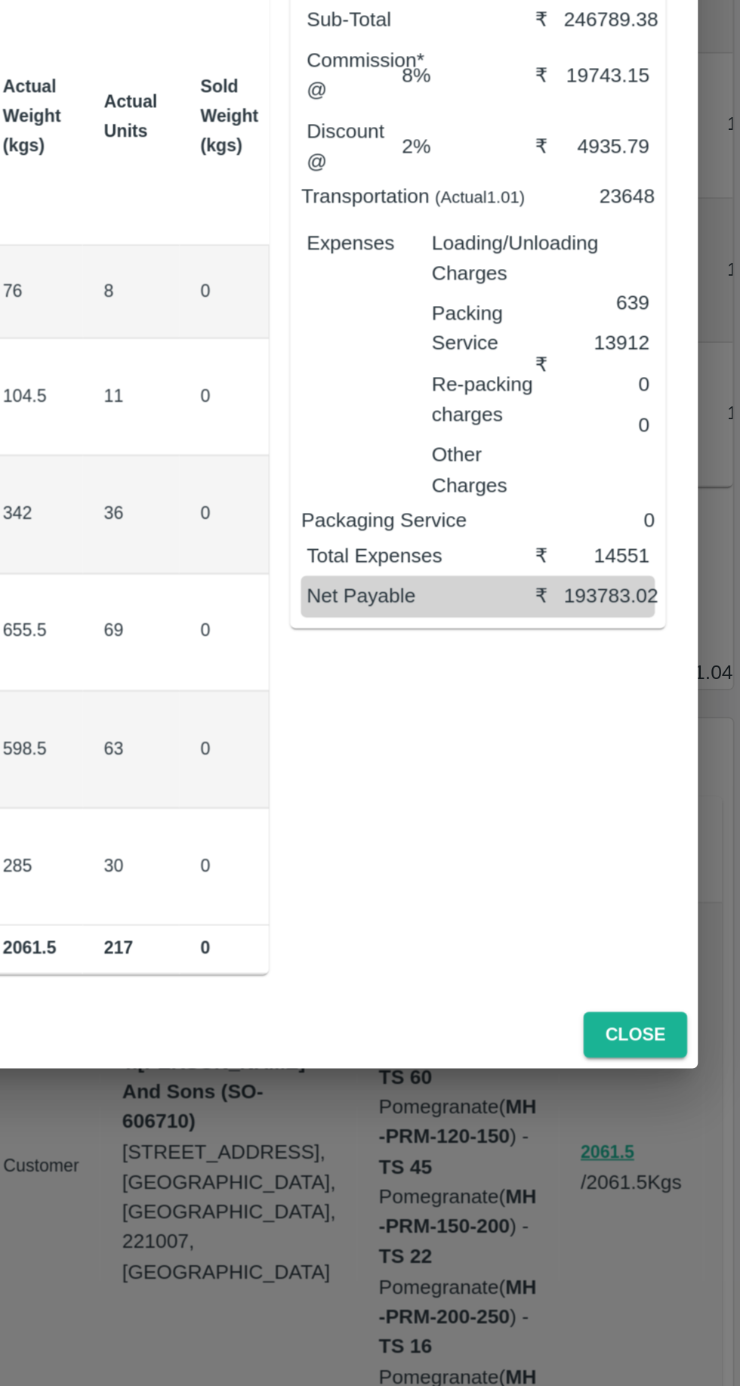
click at [683, 1059] on div "PO 179768 Supplier : [PERSON_NAME] [PERSON_NAME] Address : [GEOGRAPHIC_DATA], […" at bounding box center [370, 693] width 740 height 1386
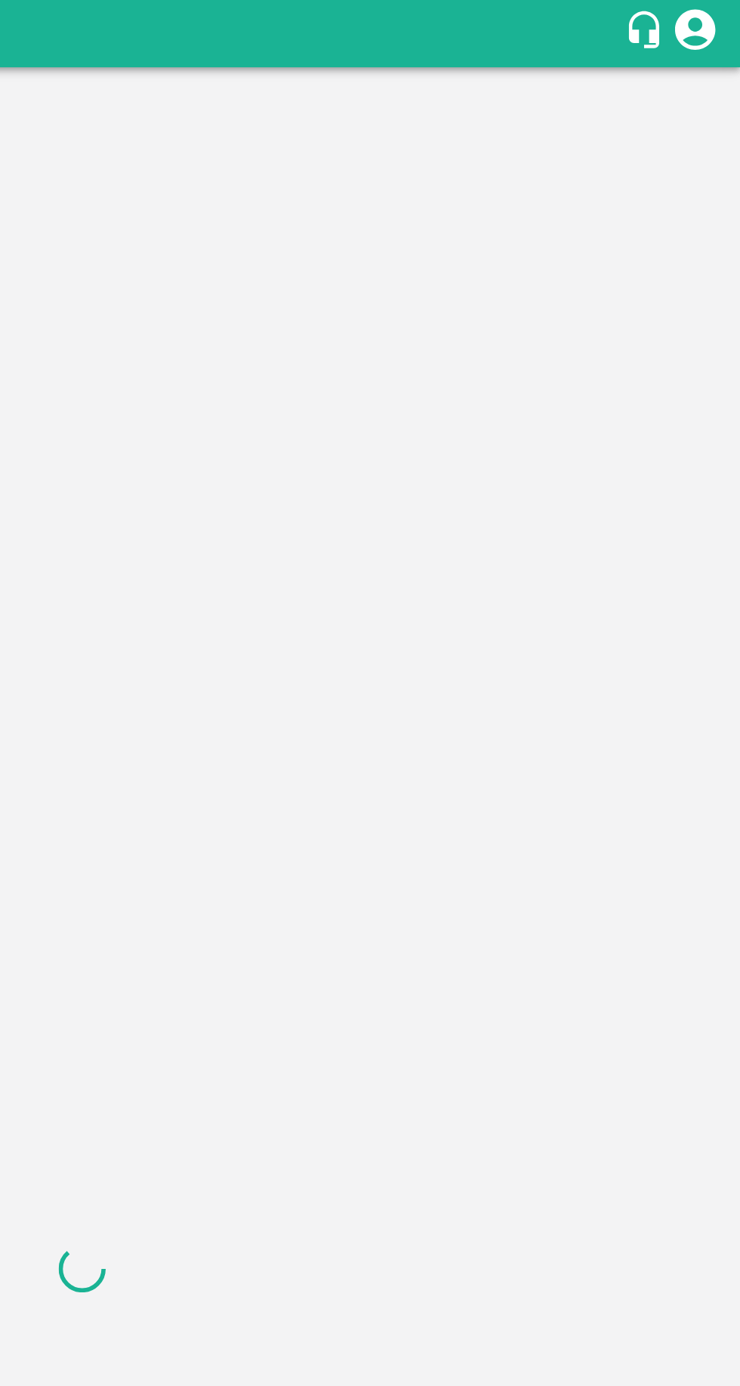
click at [665, 569] on div at bounding box center [370, 712] width 740 height 1348
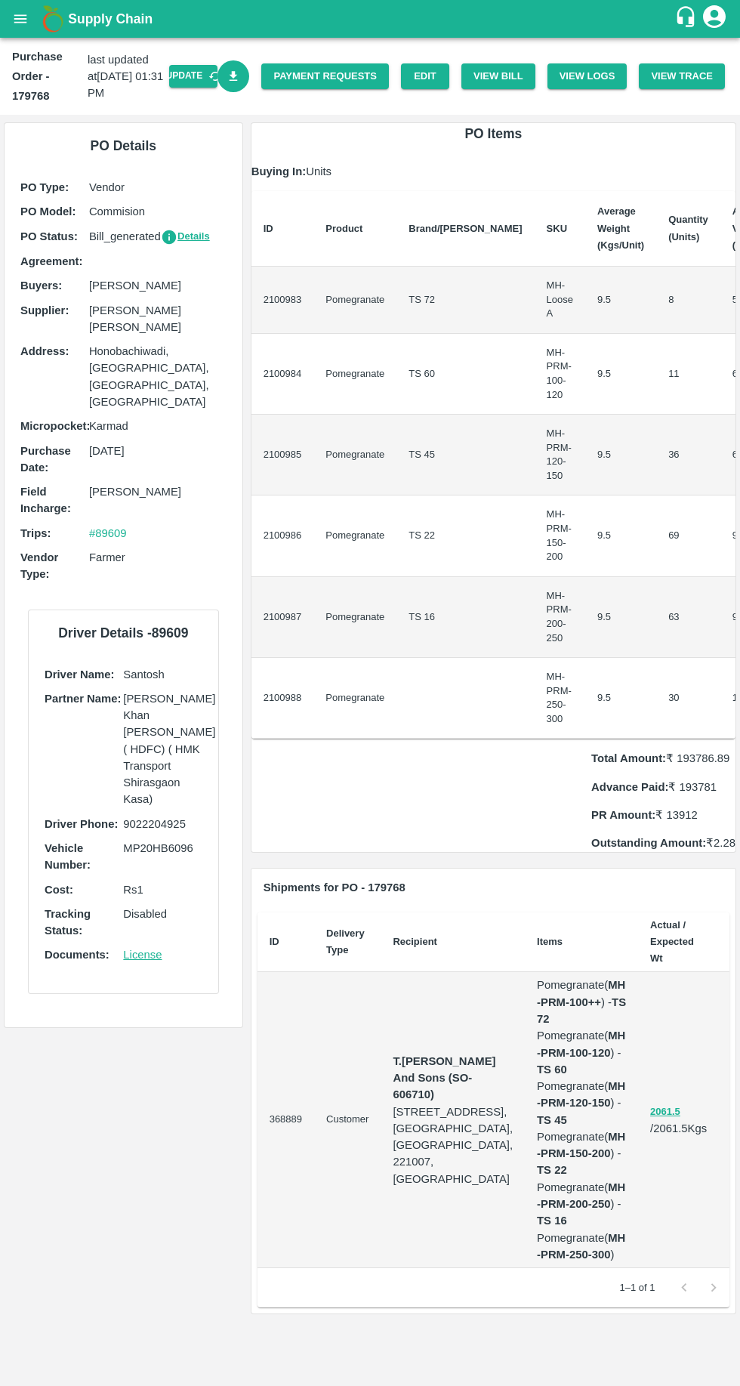
click at [241, 72] on icon "Download Bill" at bounding box center [234, 76] width 14 height 14
